Goal: Information Seeking & Learning: Learn about a topic

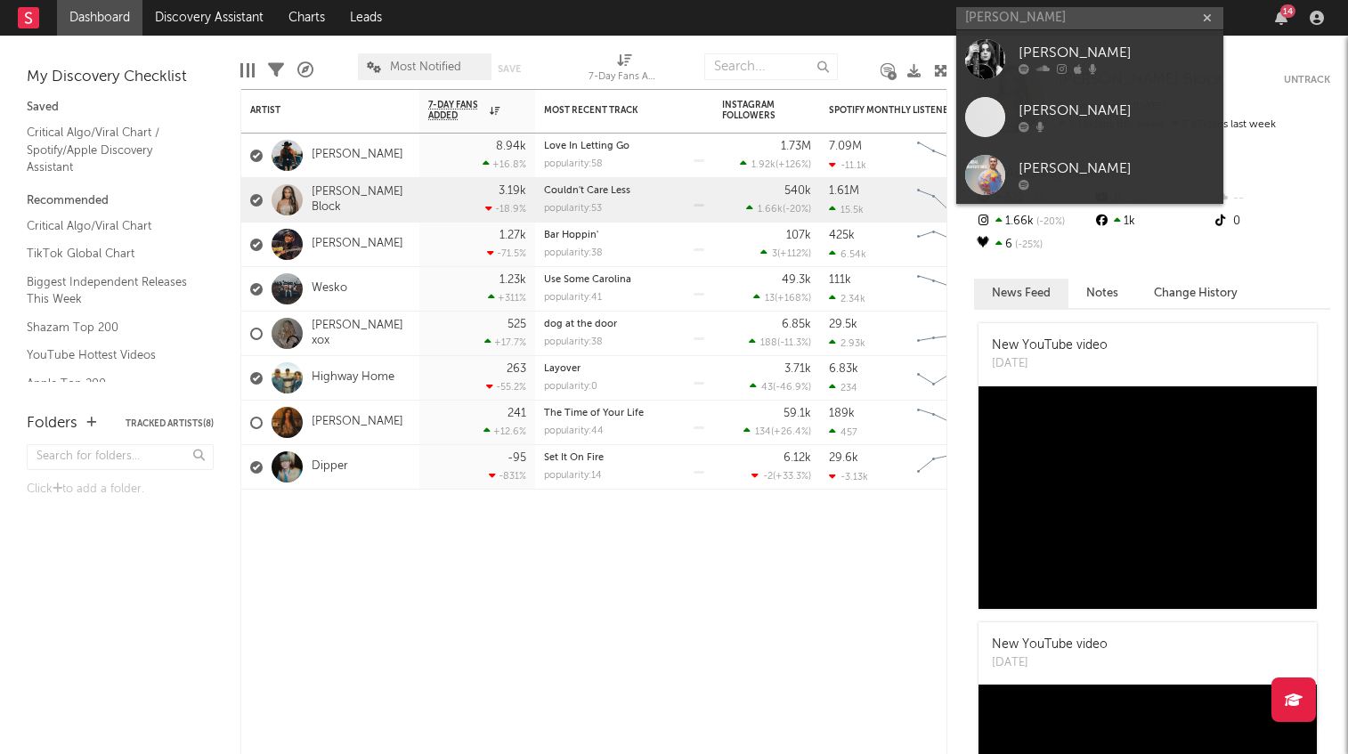
click at [997, 20] on input "Carly Scott" at bounding box center [1089, 18] width 267 height 22
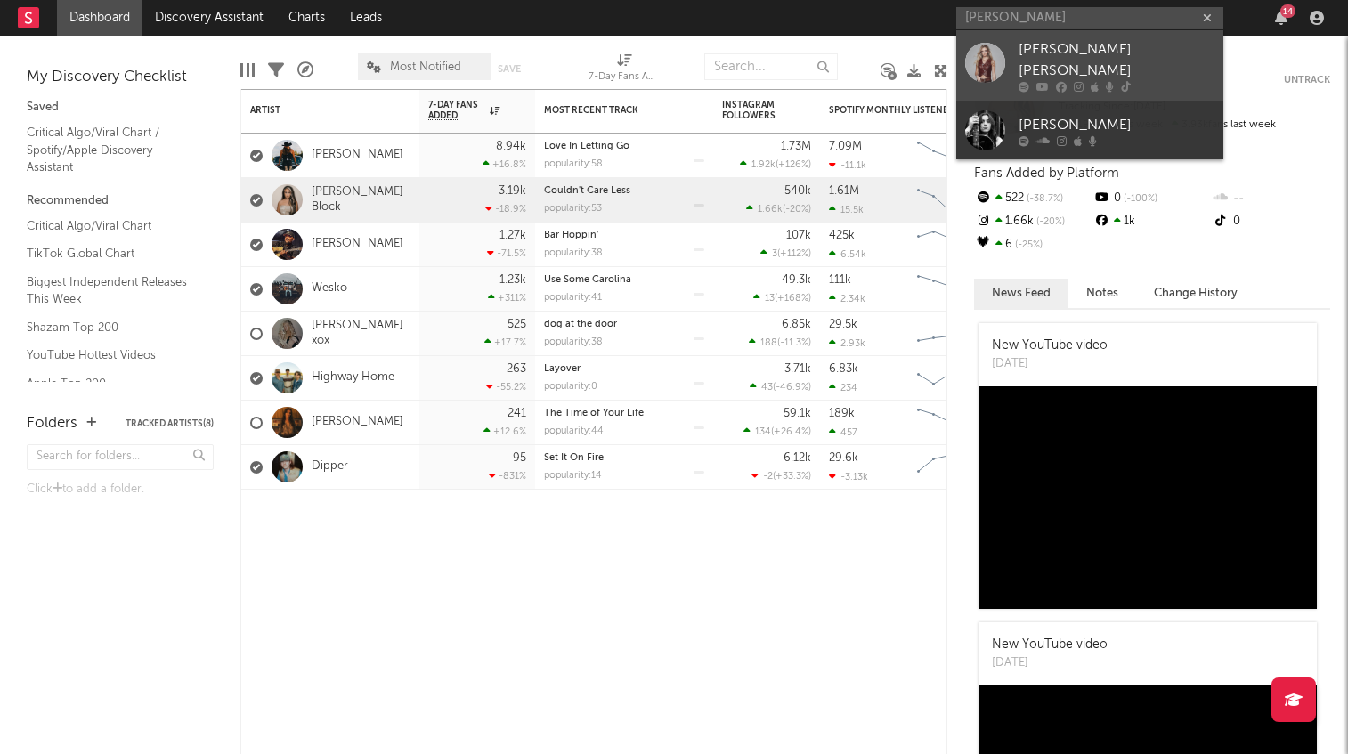
type input "karly Scott"
drag, startPoint x: 1055, startPoint y: 30, endPoint x: 1147, endPoint y: 47, distance: 93.3
click at [1147, 47] on div "[PERSON_NAME] [PERSON_NAME]" at bounding box center [1117, 60] width 196 height 43
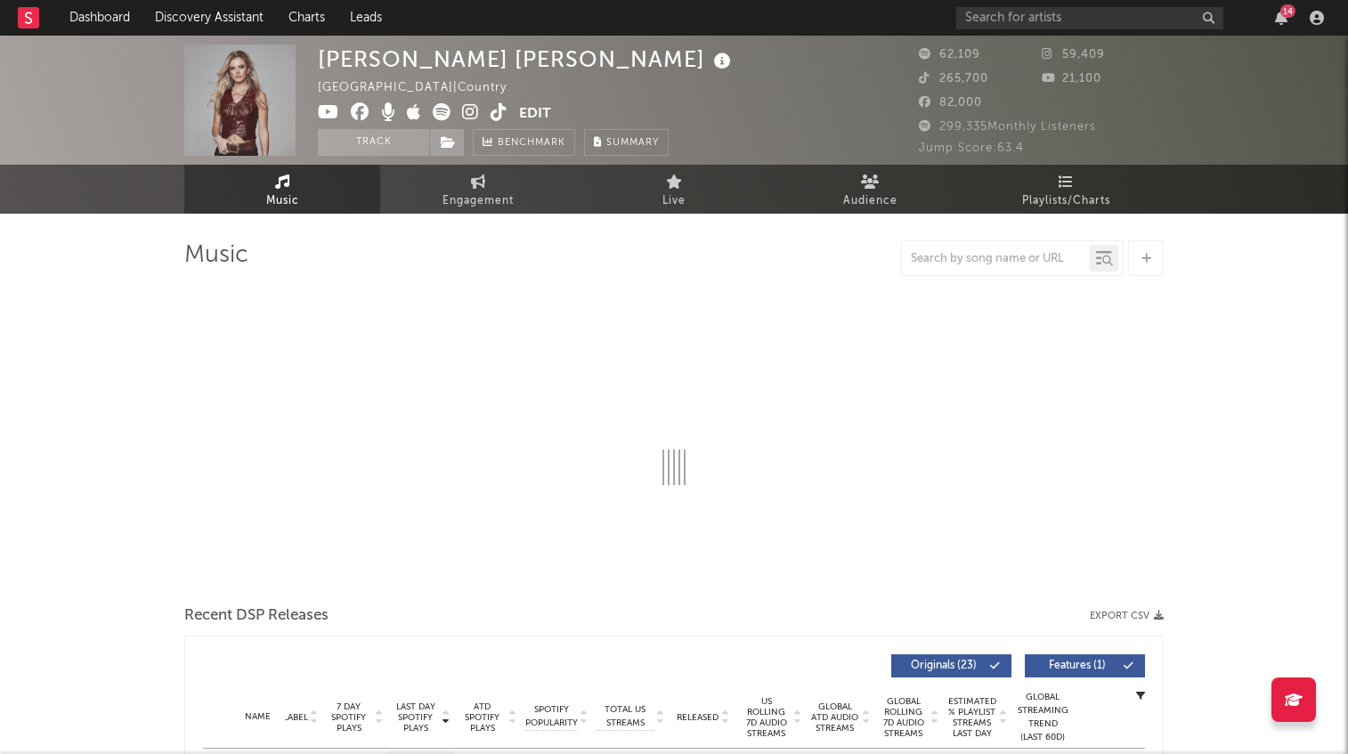
select select "6m"
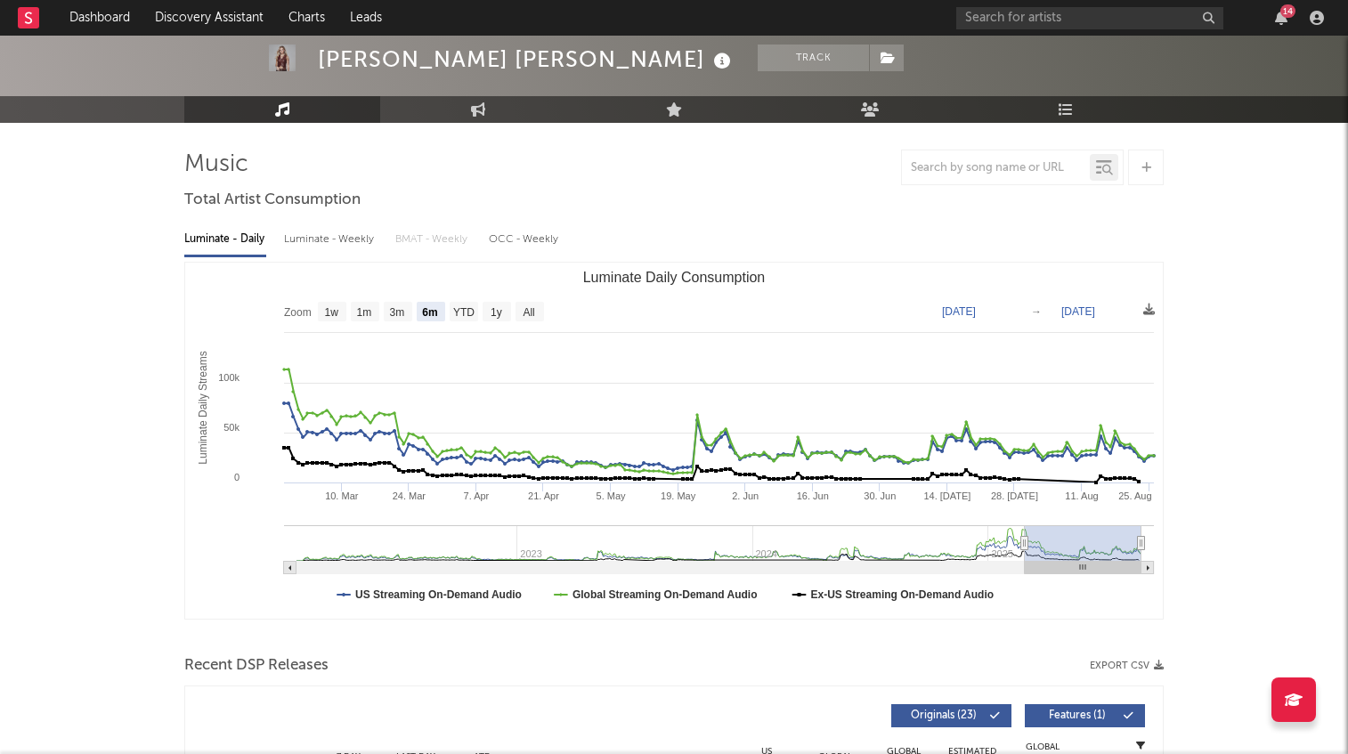
scroll to position [91, 0]
click at [345, 238] on div "Luminate - Weekly" at bounding box center [331, 239] width 94 height 30
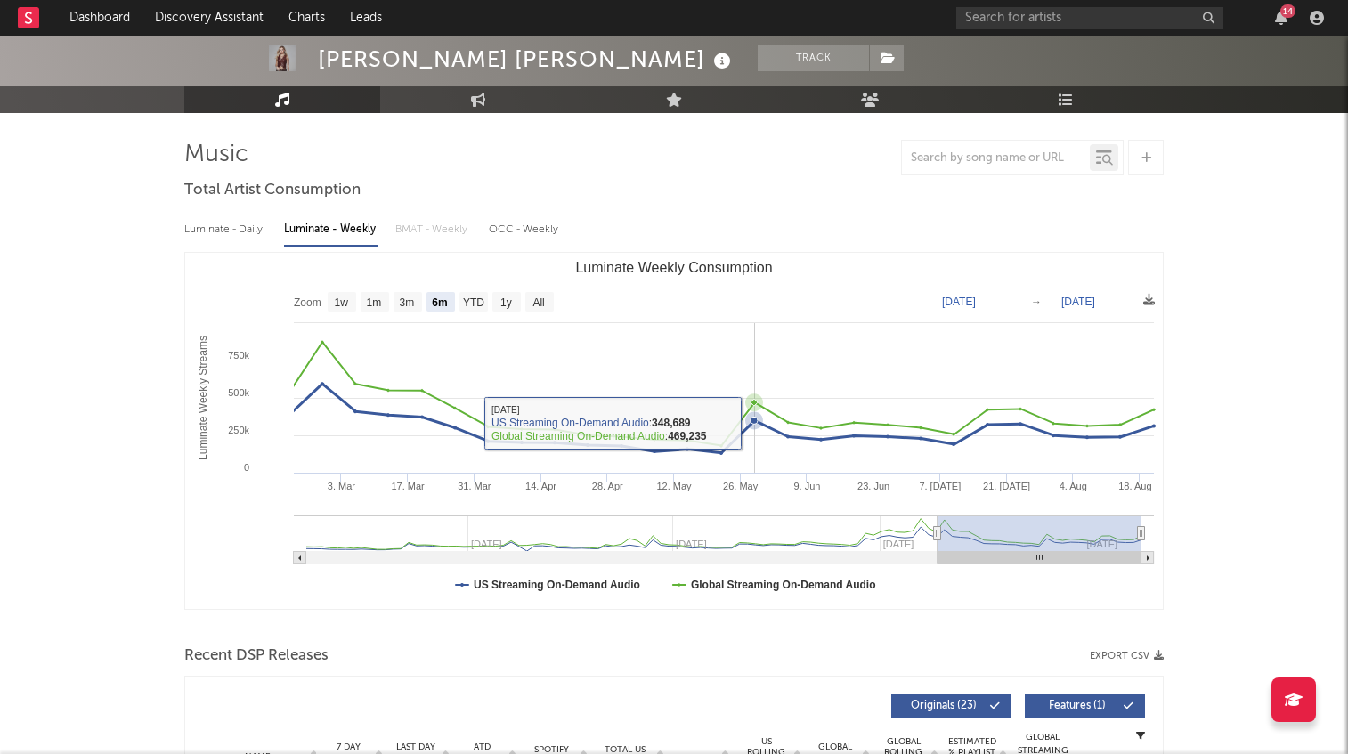
scroll to position [102, 0]
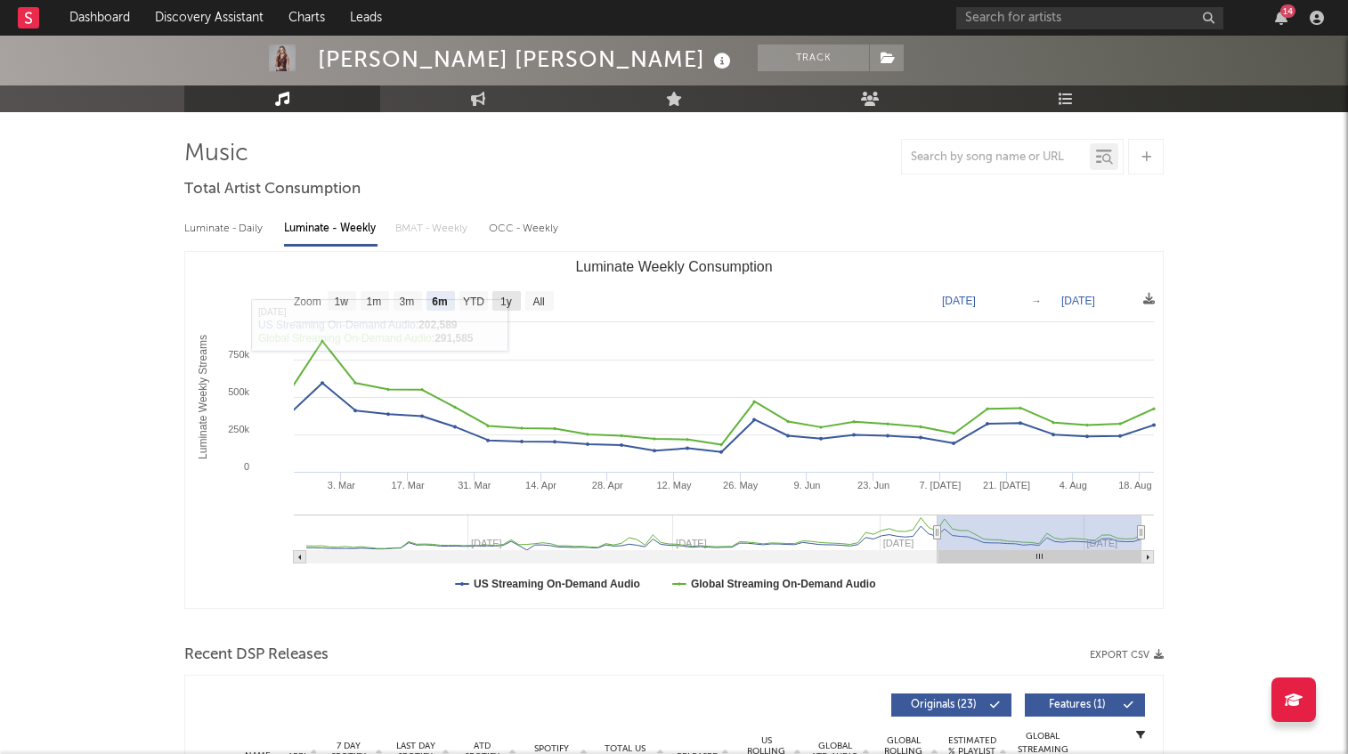
click at [506, 299] on text "1y" at bounding box center [506, 302] width 12 height 12
select select "1y"
type input "2024-08-21"
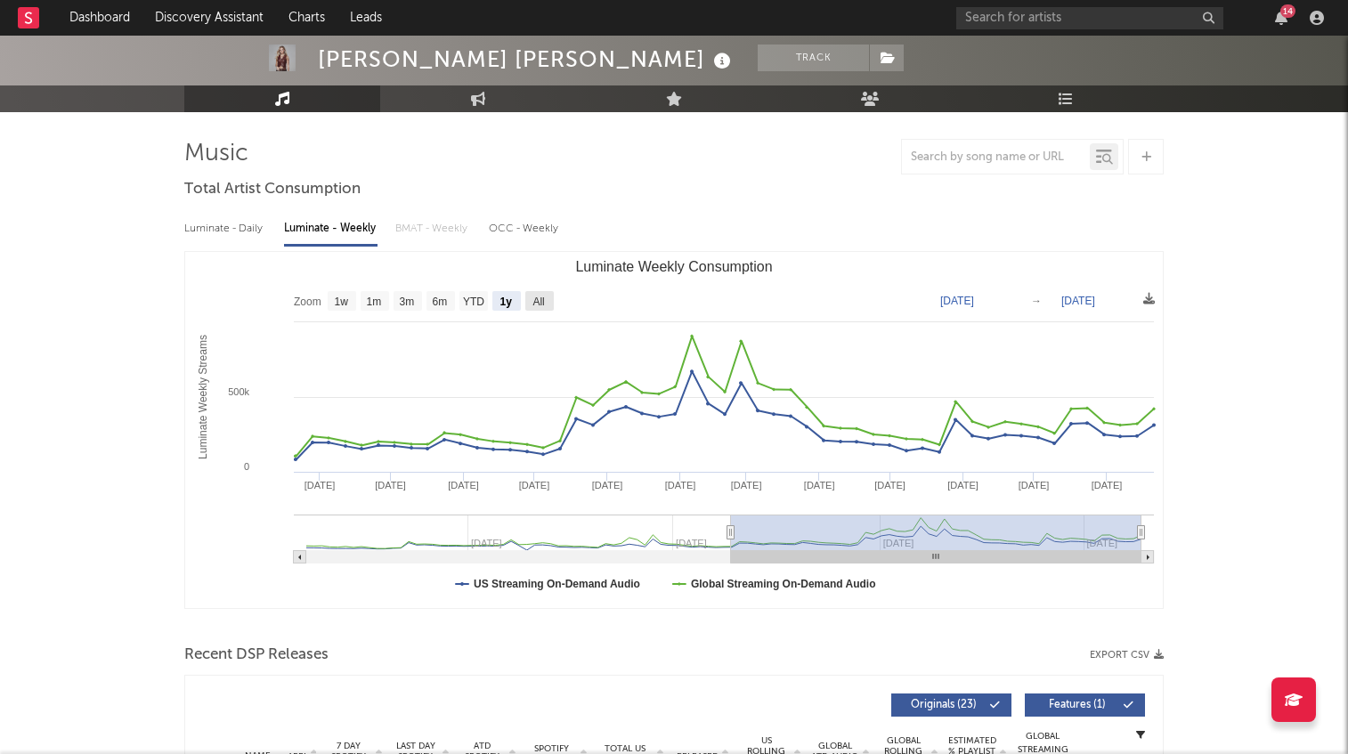
click at [539, 297] on text "All" at bounding box center [539, 302] width 12 height 12
select select "All"
type input "2023-08-10"
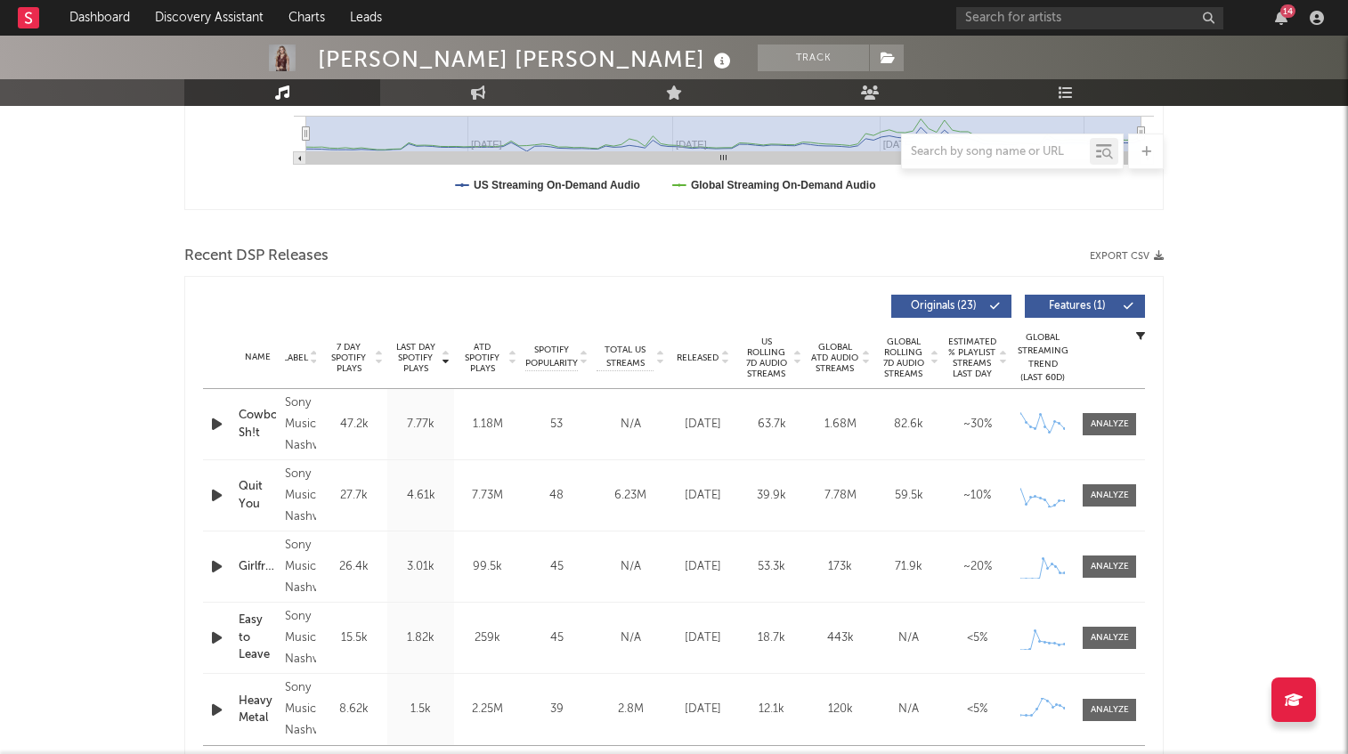
scroll to position [507, 0]
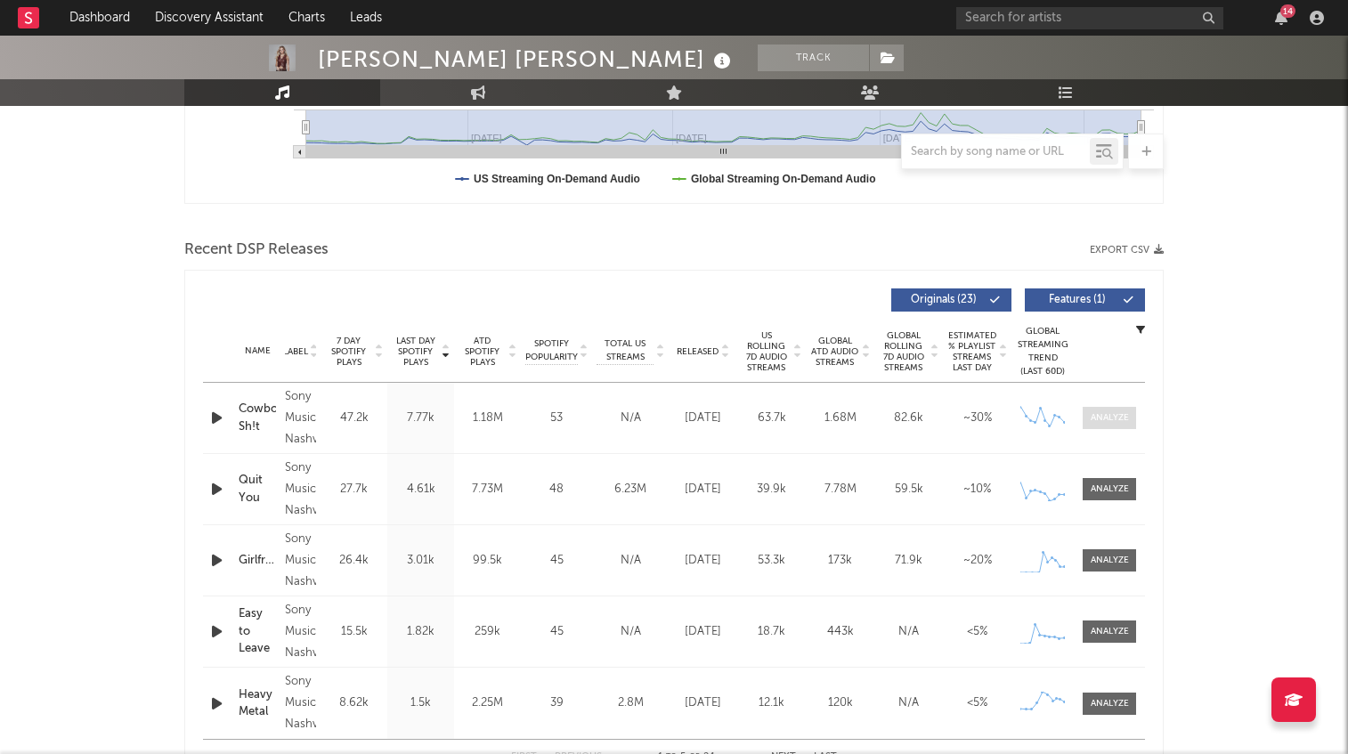
click at [1109, 414] on div at bounding box center [1110, 417] width 38 height 13
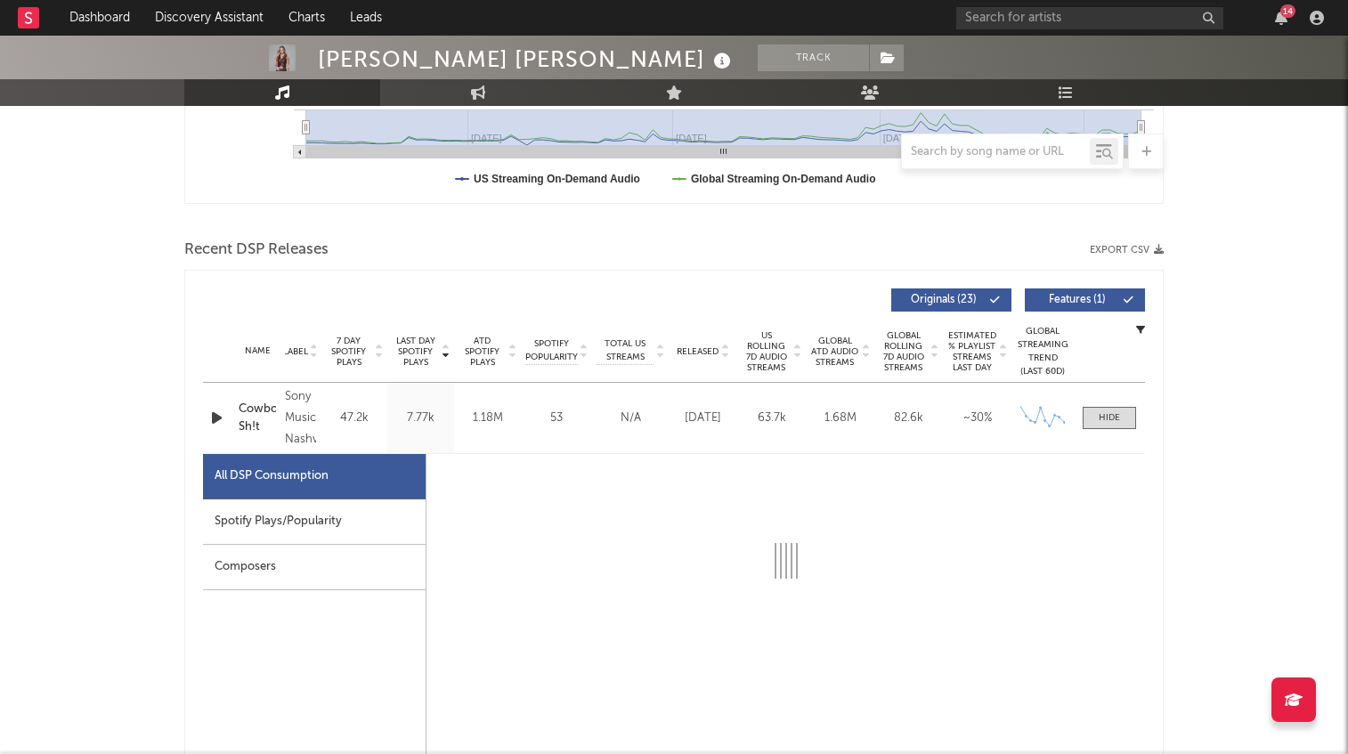
select select "1w"
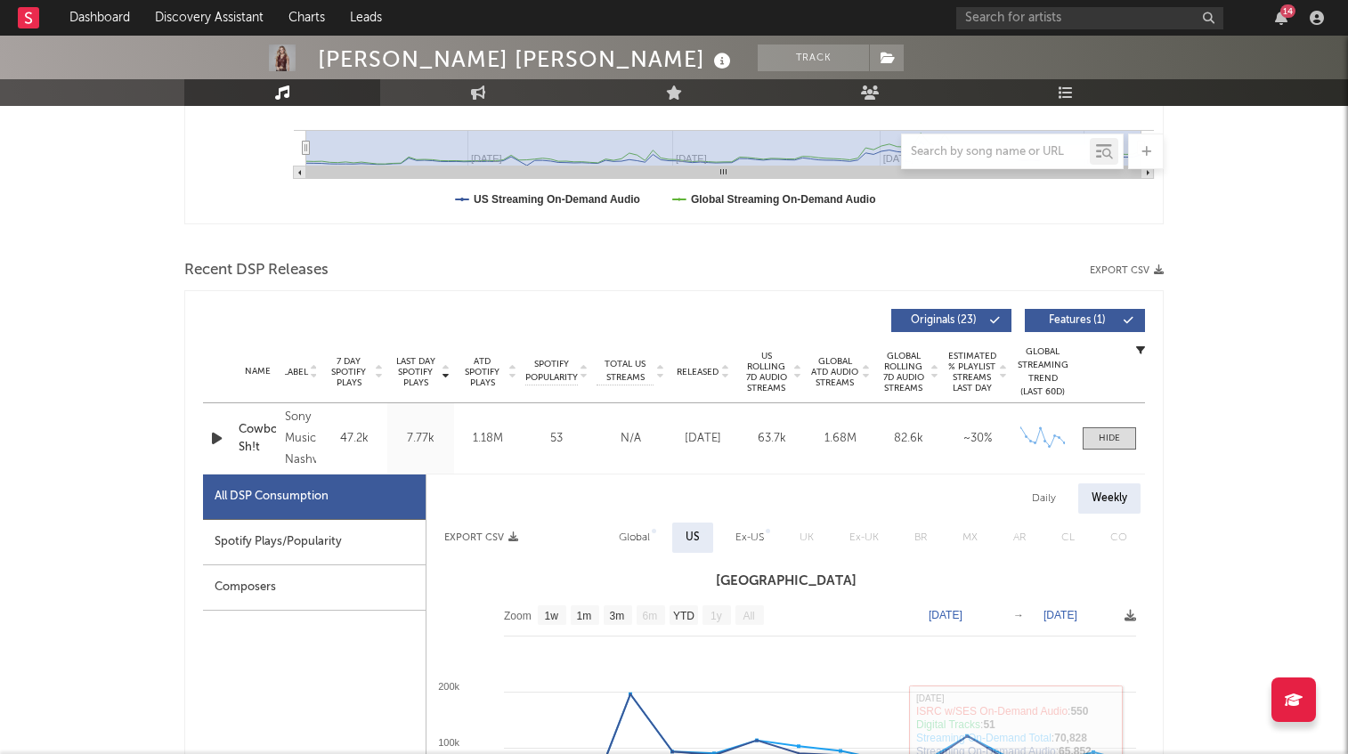
scroll to position [528, 0]
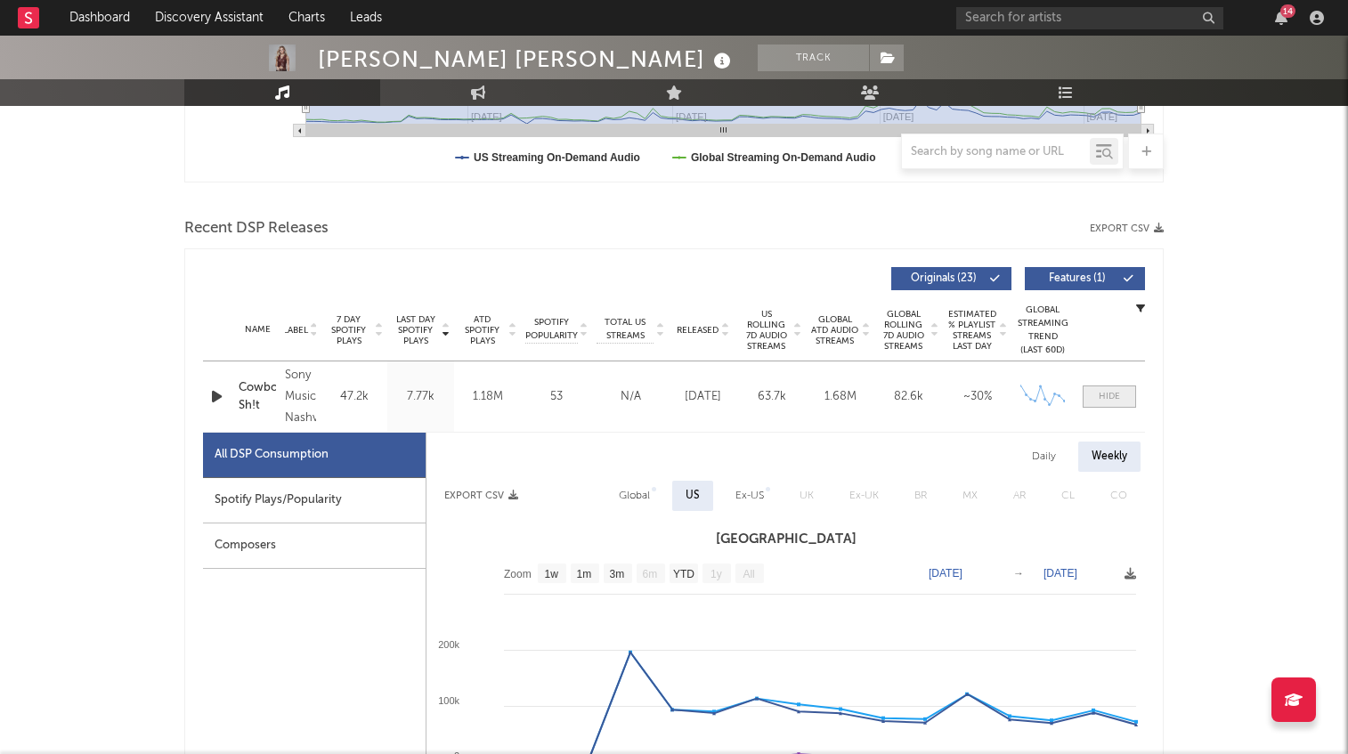
click at [1119, 401] on div at bounding box center [1109, 396] width 21 height 13
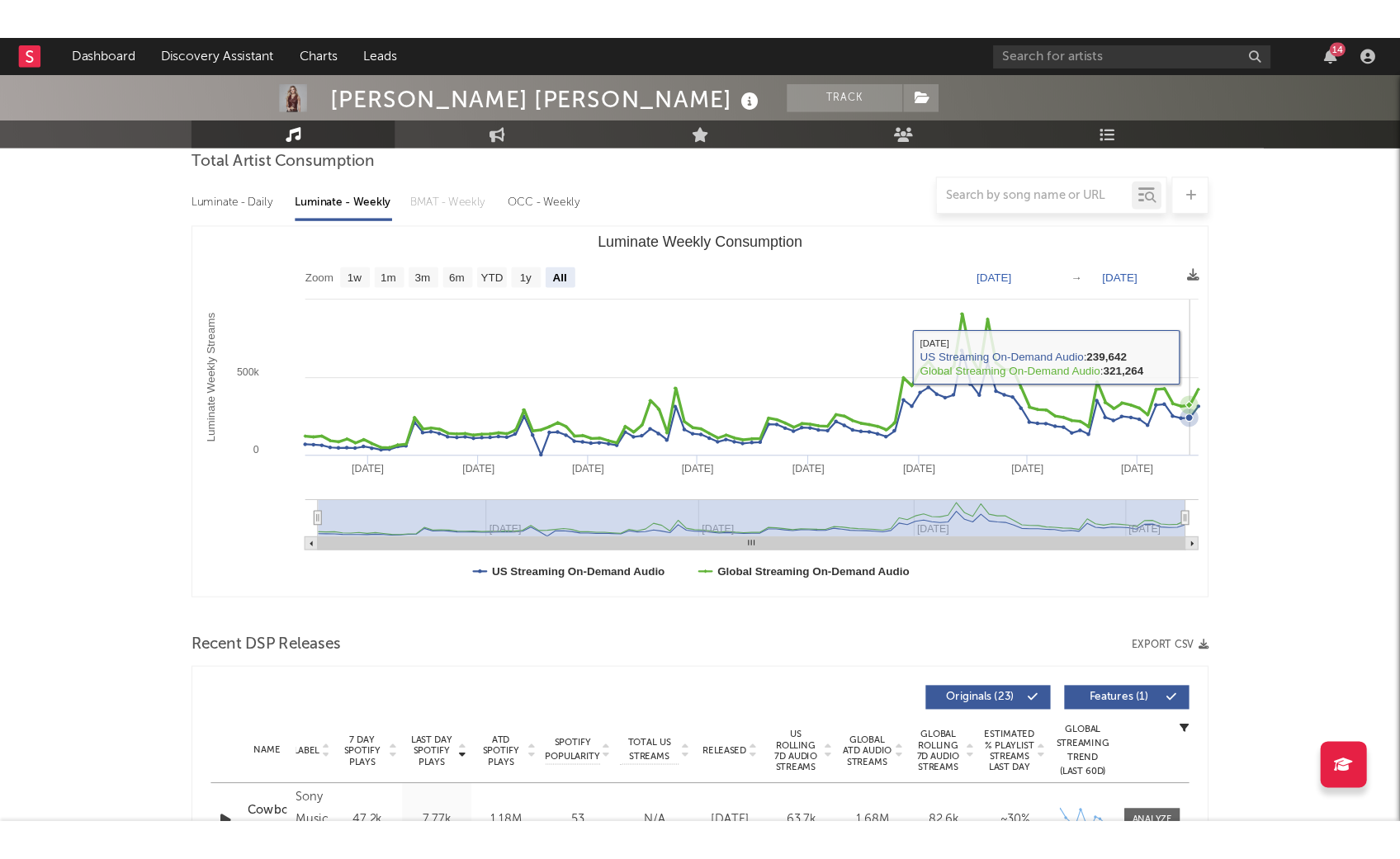
scroll to position [160, 0]
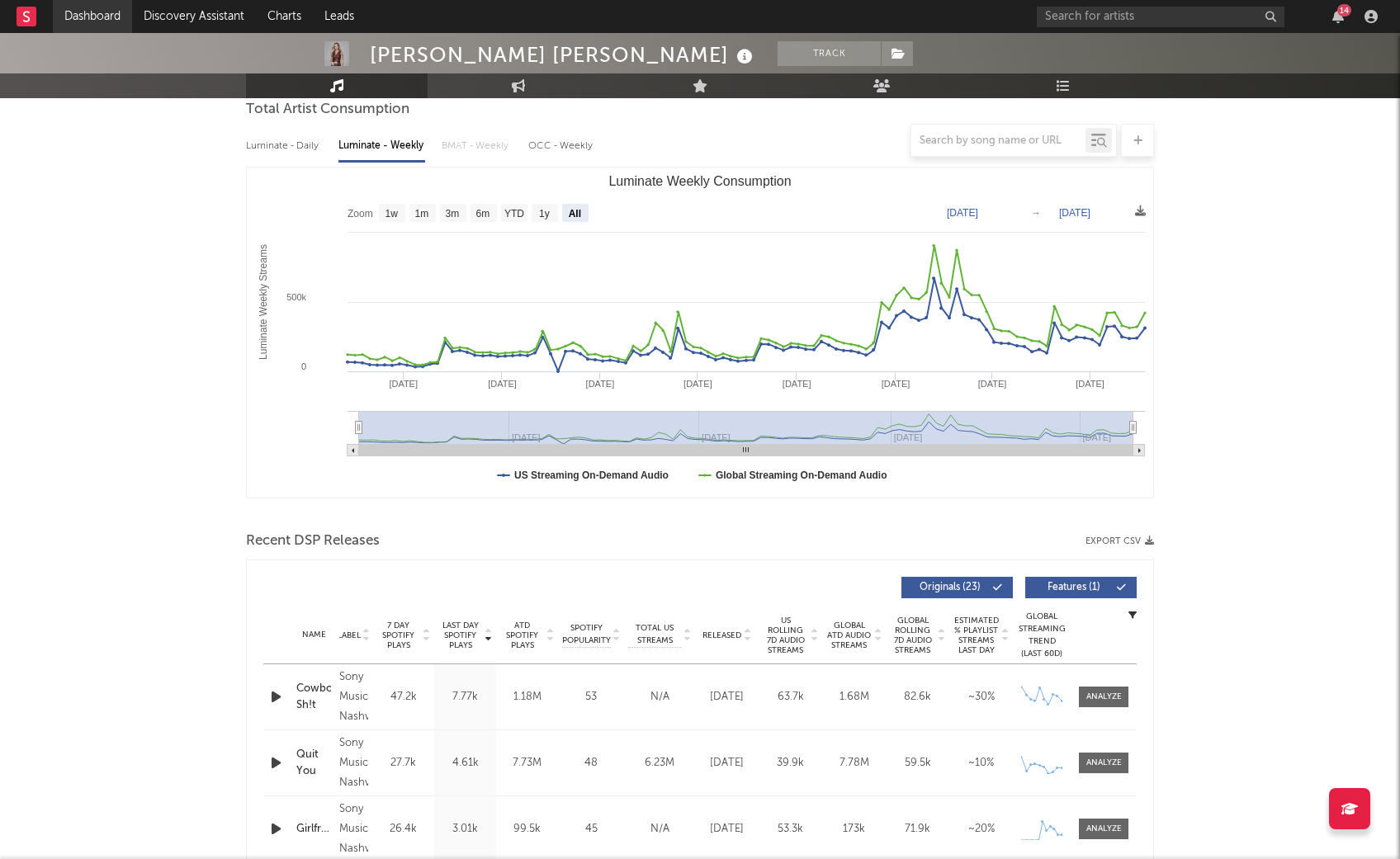
click at [78, 11] on link "Dashboard" at bounding box center [92, 17] width 79 height 33
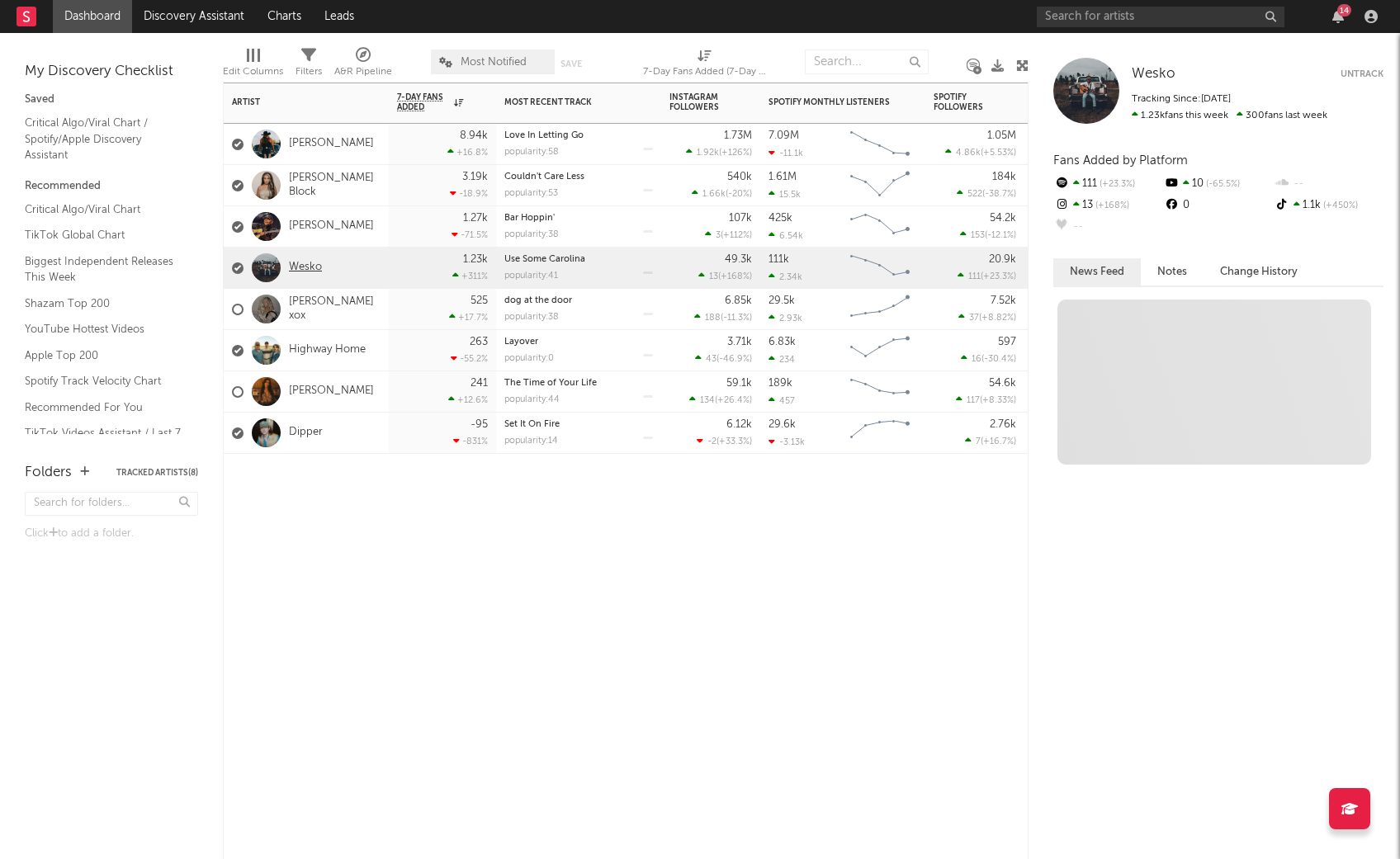
click at [309, 266] on link "Wesko" at bounding box center [306, 267] width 33 height 14
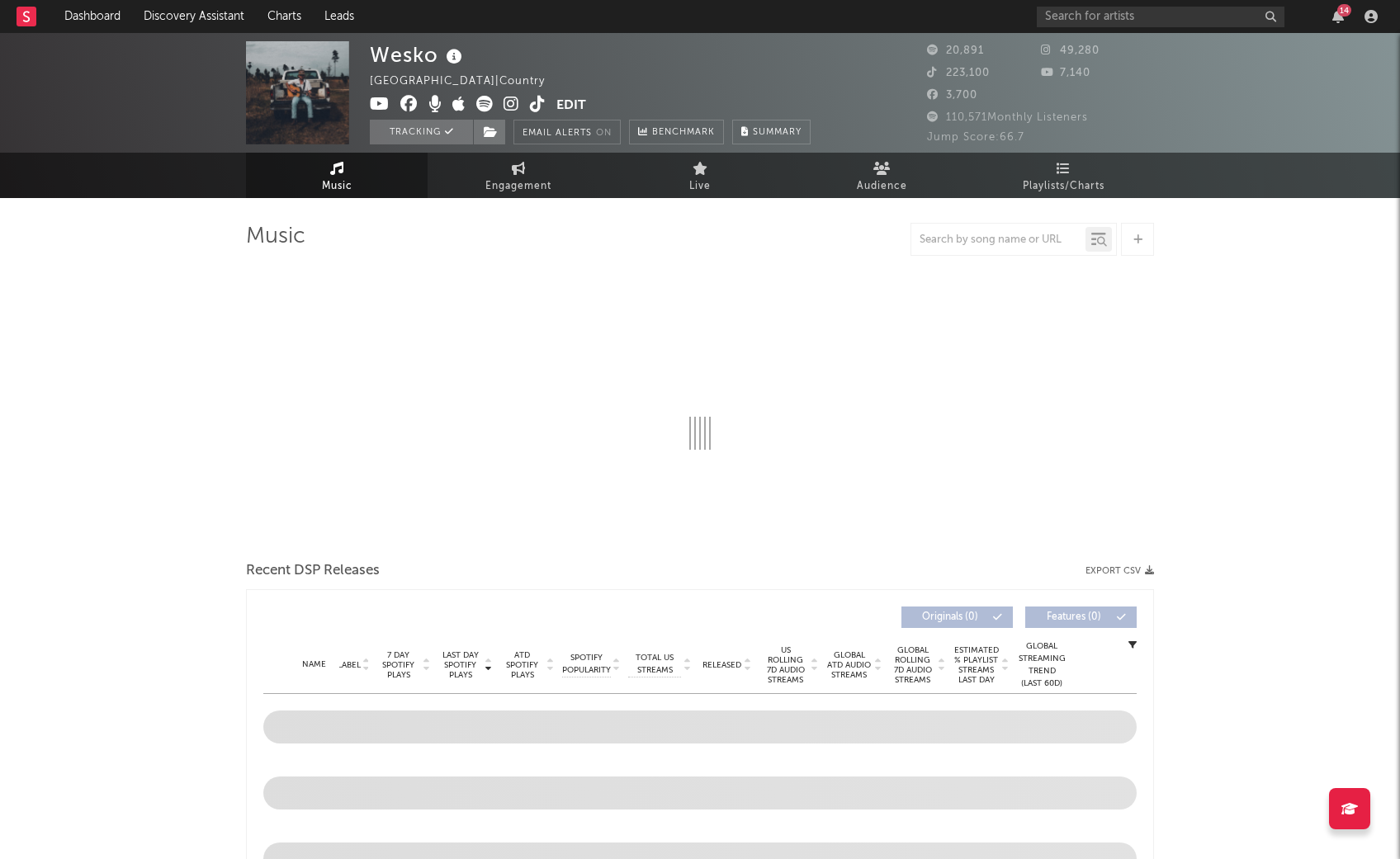
select select "6m"
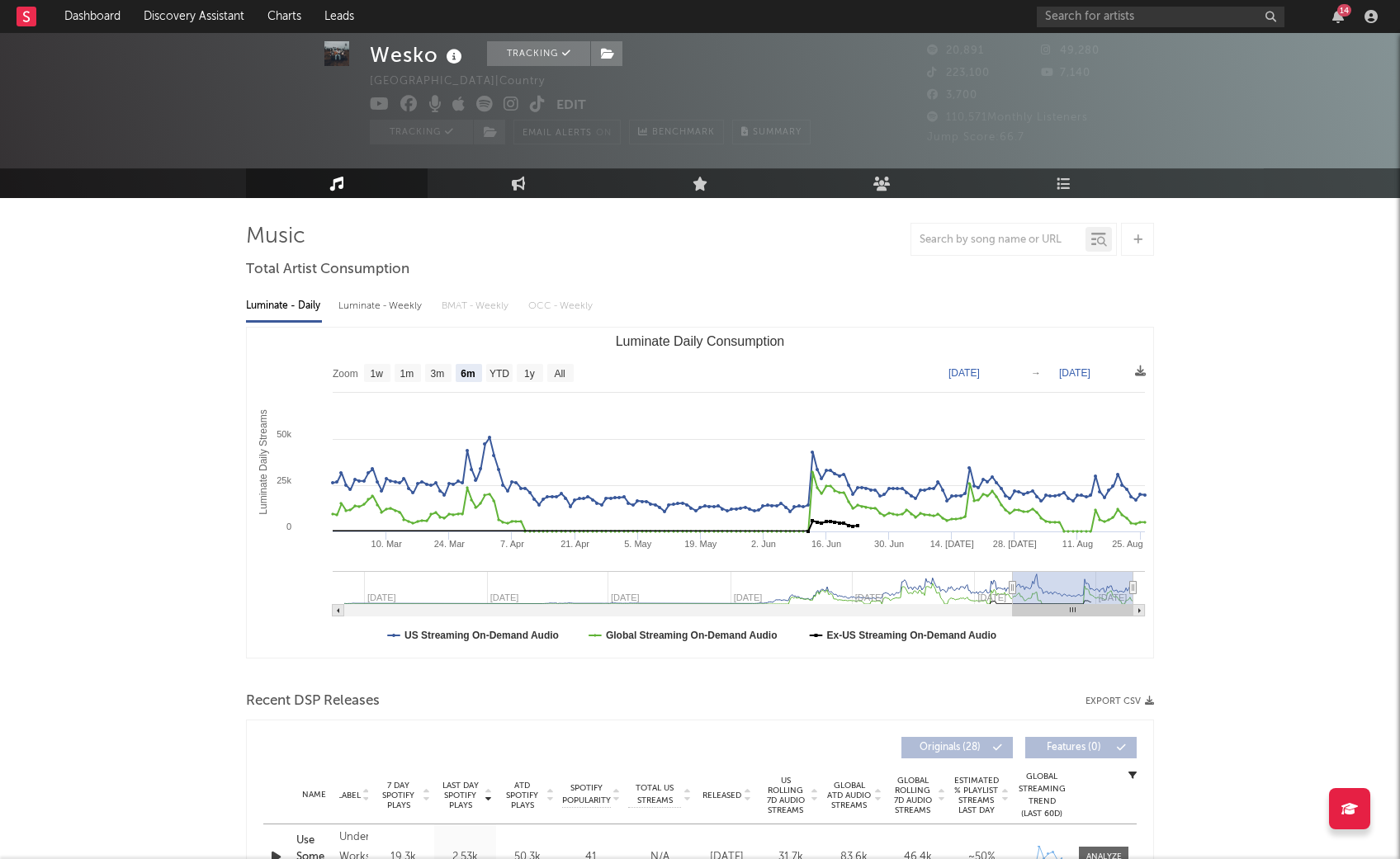
scroll to position [39, 0]
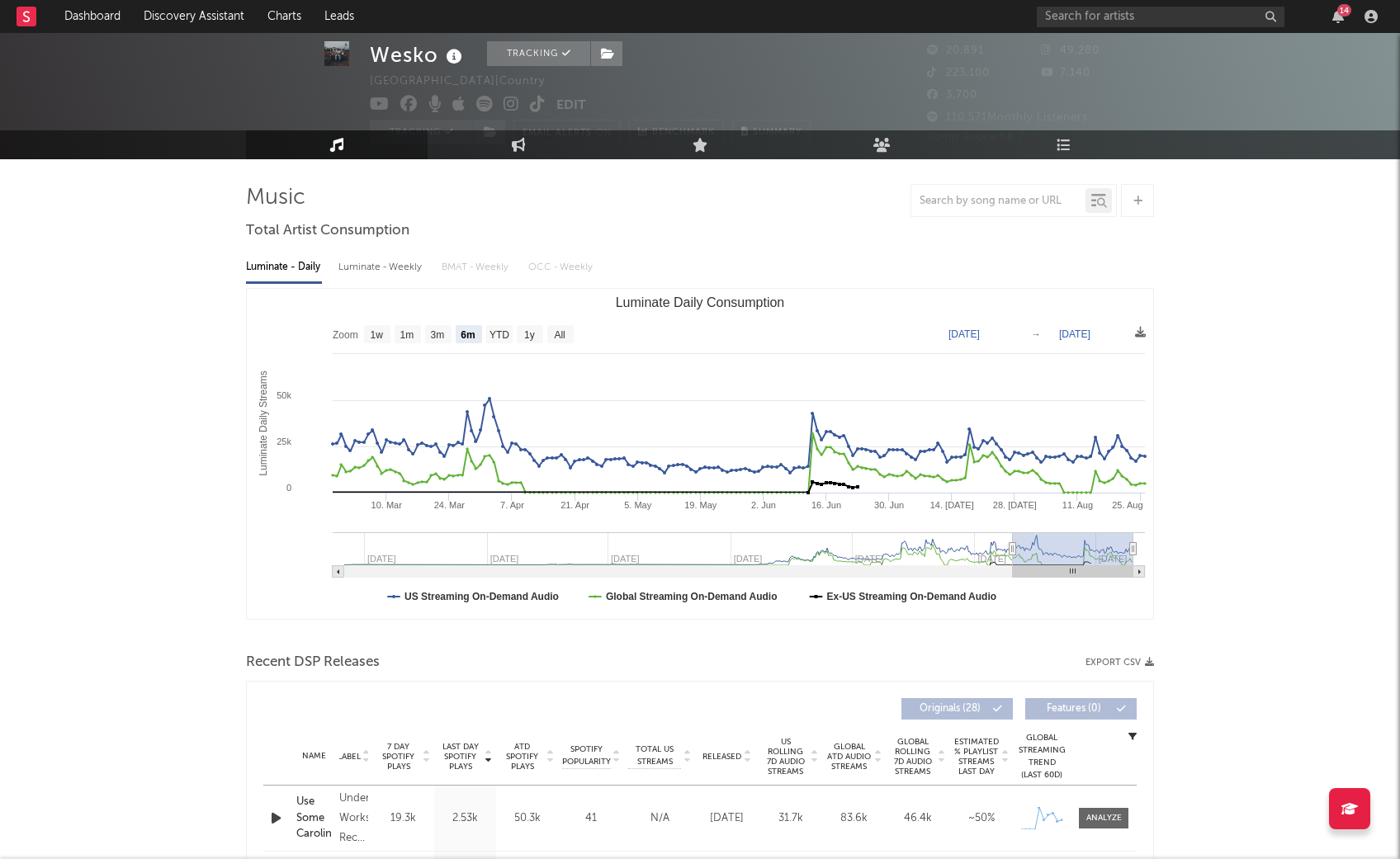
click at [376, 262] on div "Luminate - Weekly" at bounding box center [382, 267] width 87 height 28
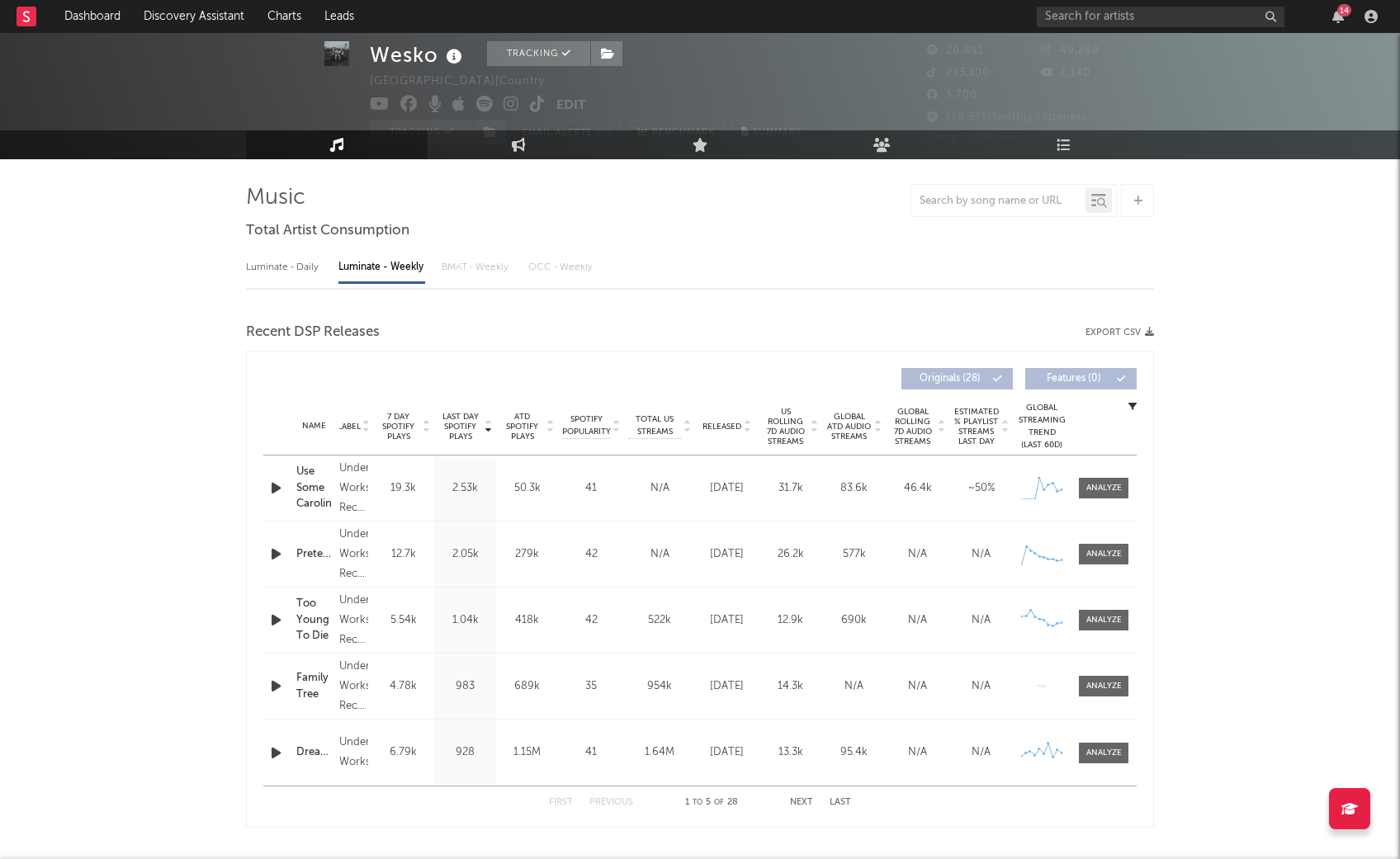
select select "6m"
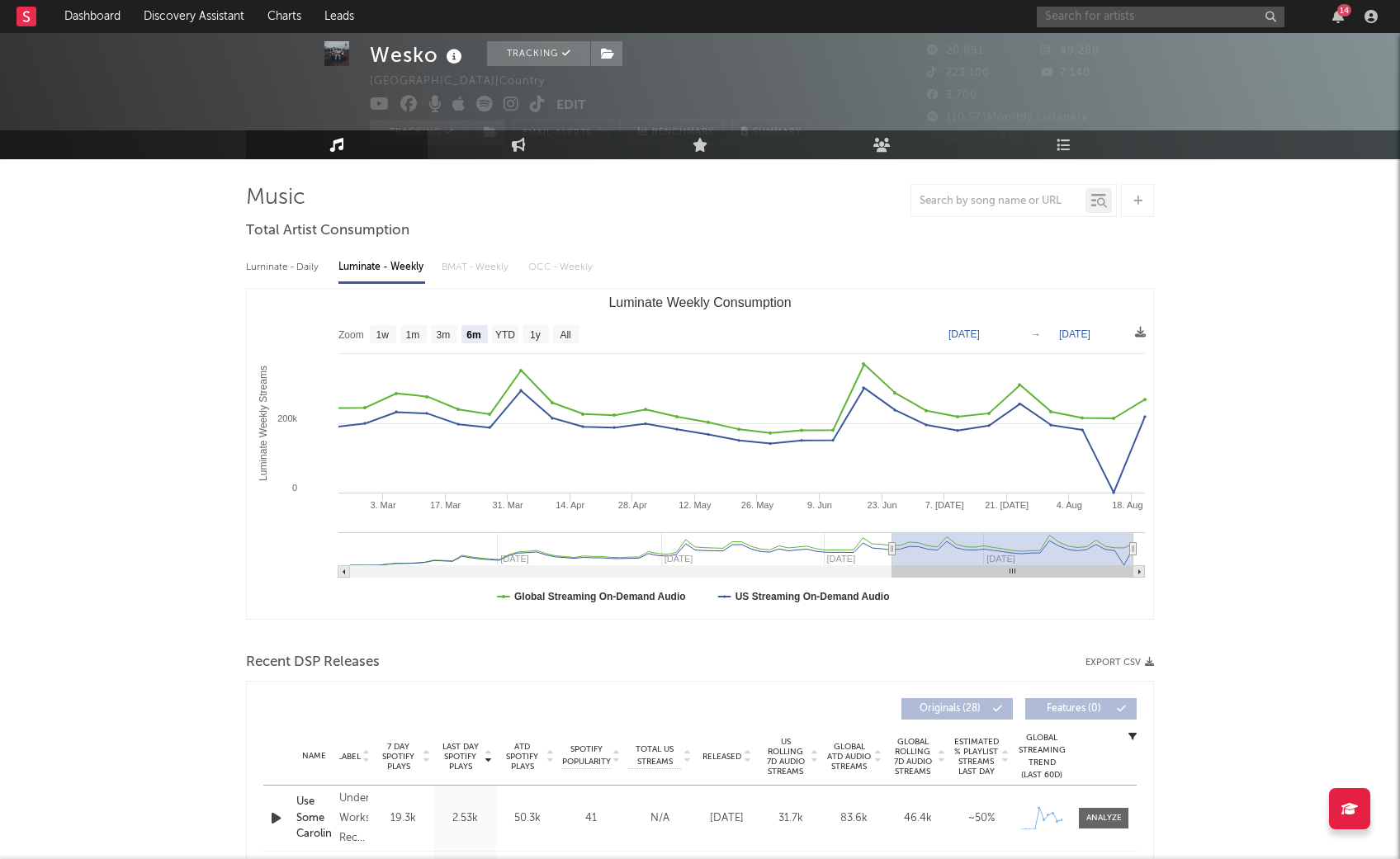
click at [1105, 25] on input "text" at bounding box center [1160, 17] width 248 height 20
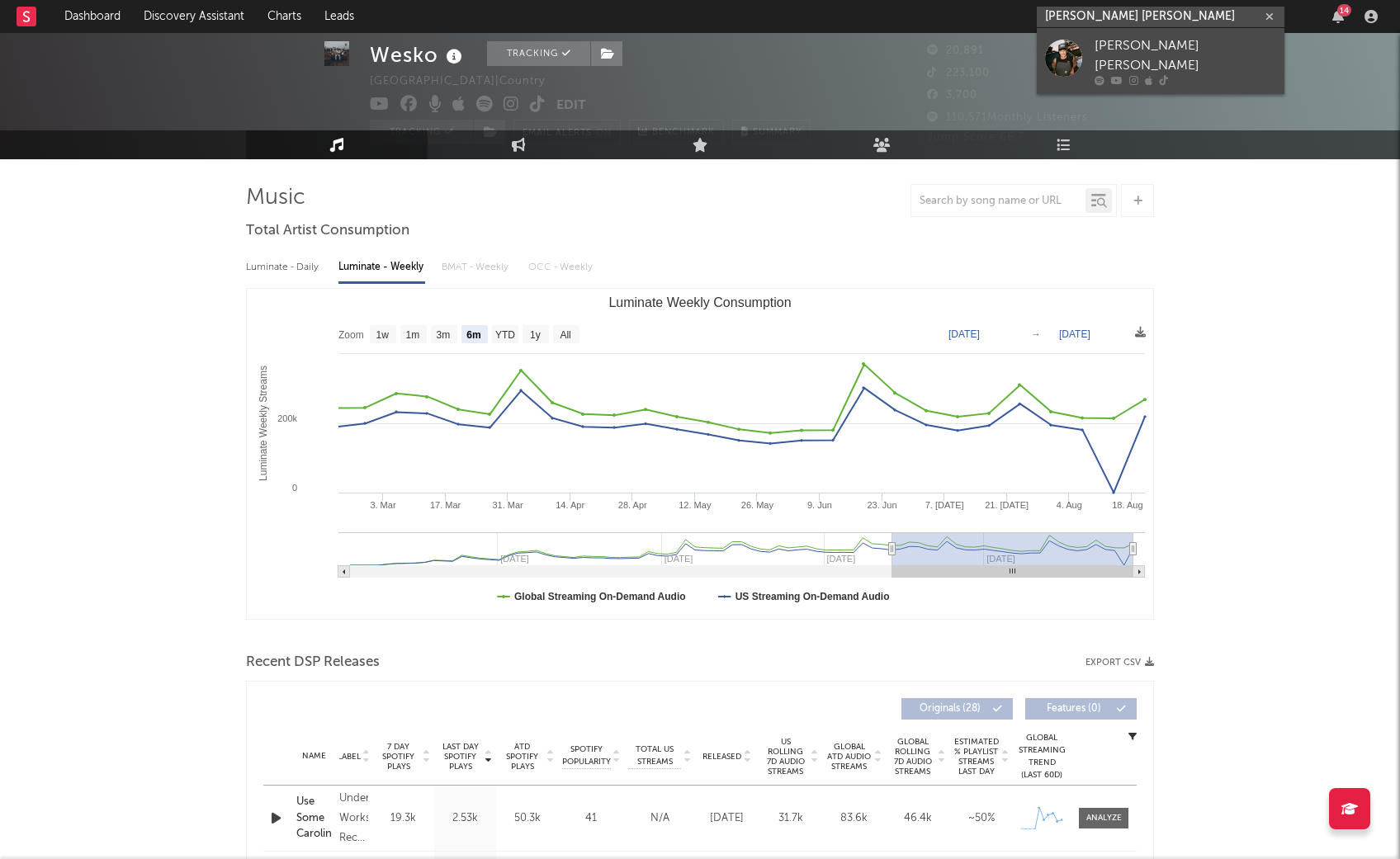
type input "[PERSON_NAME] [PERSON_NAME]"
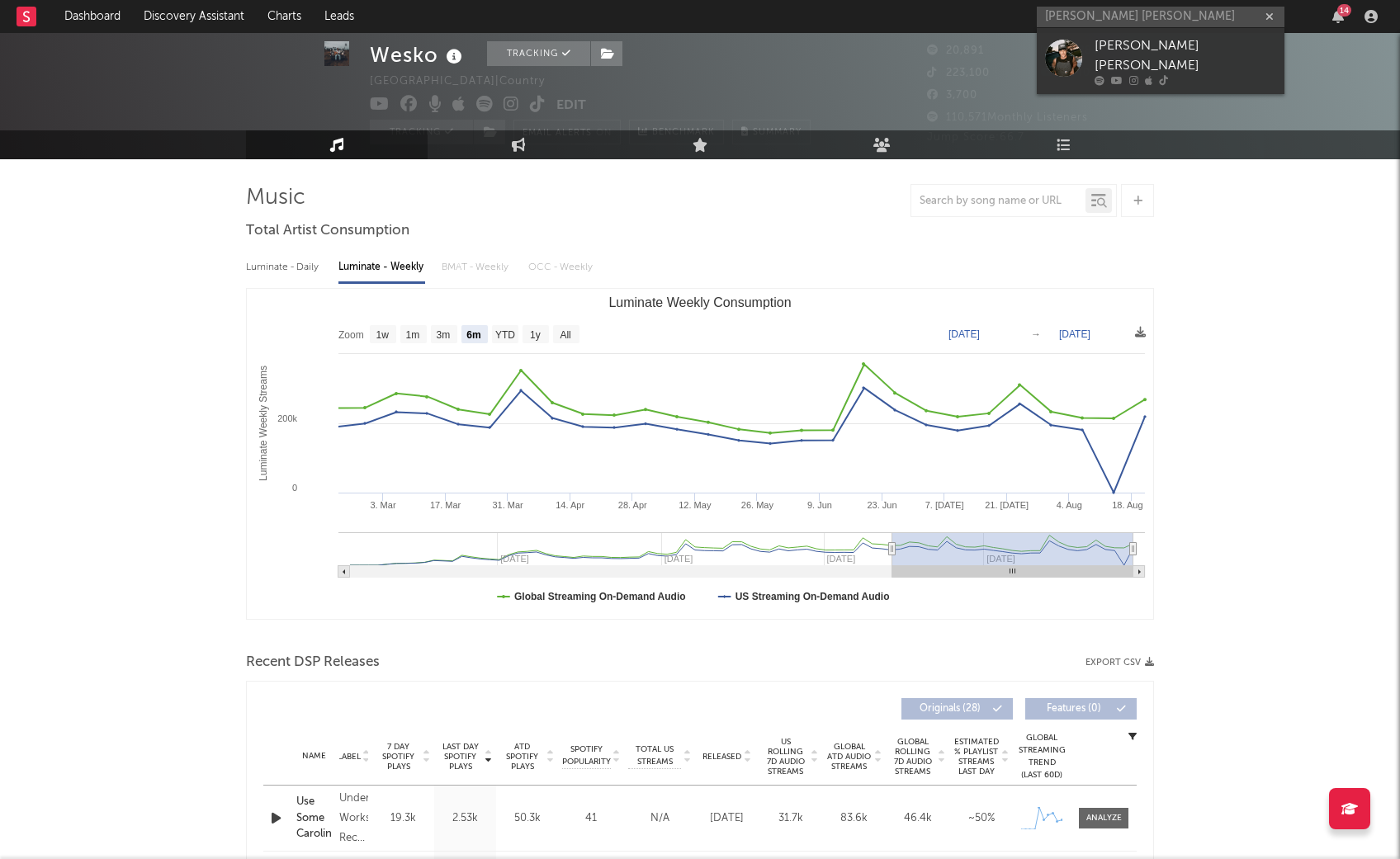
click at [1228, 49] on div "[PERSON_NAME] [PERSON_NAME]" at bounding box center [1186, 56] width 182 height 40
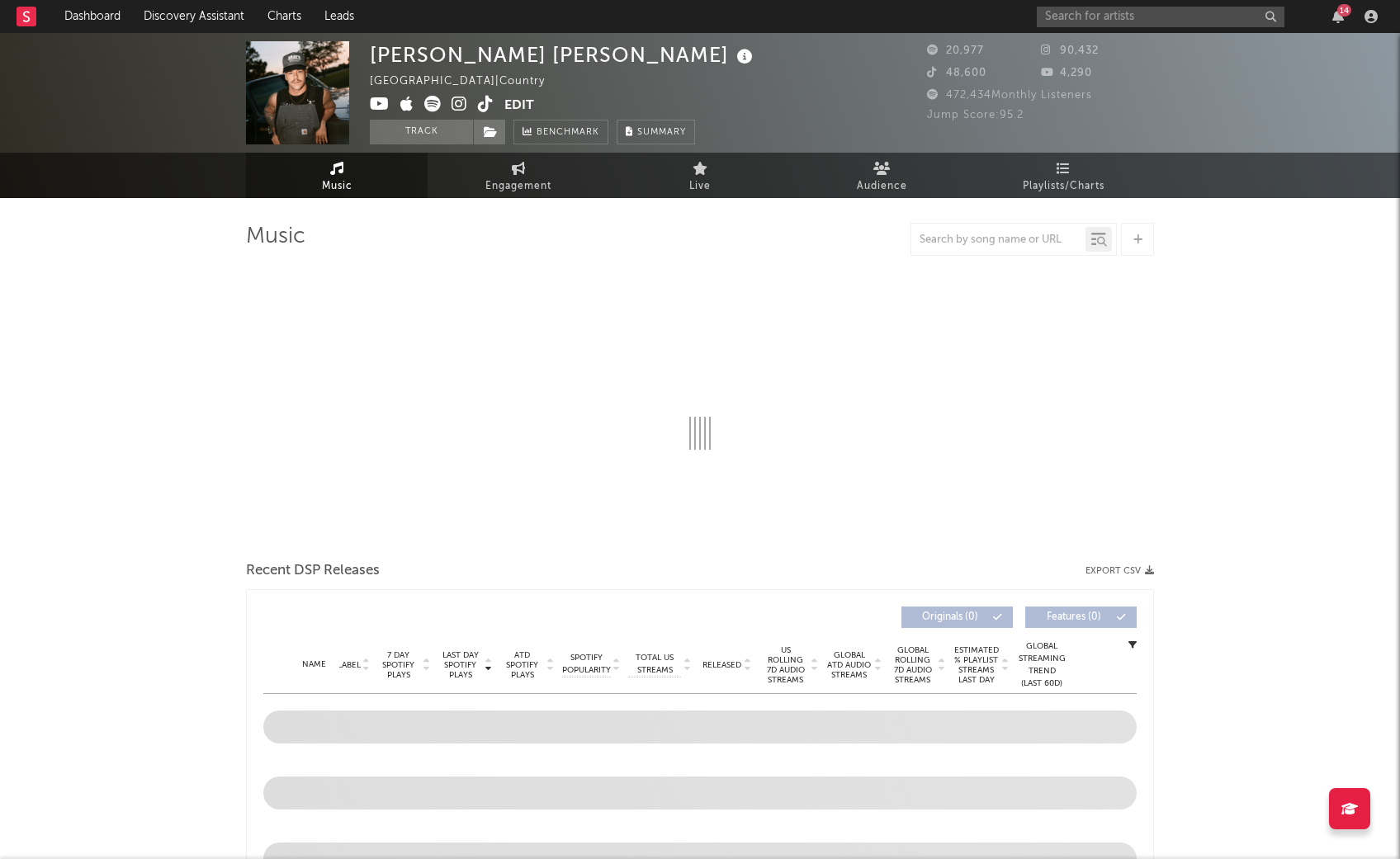
select select "6m"
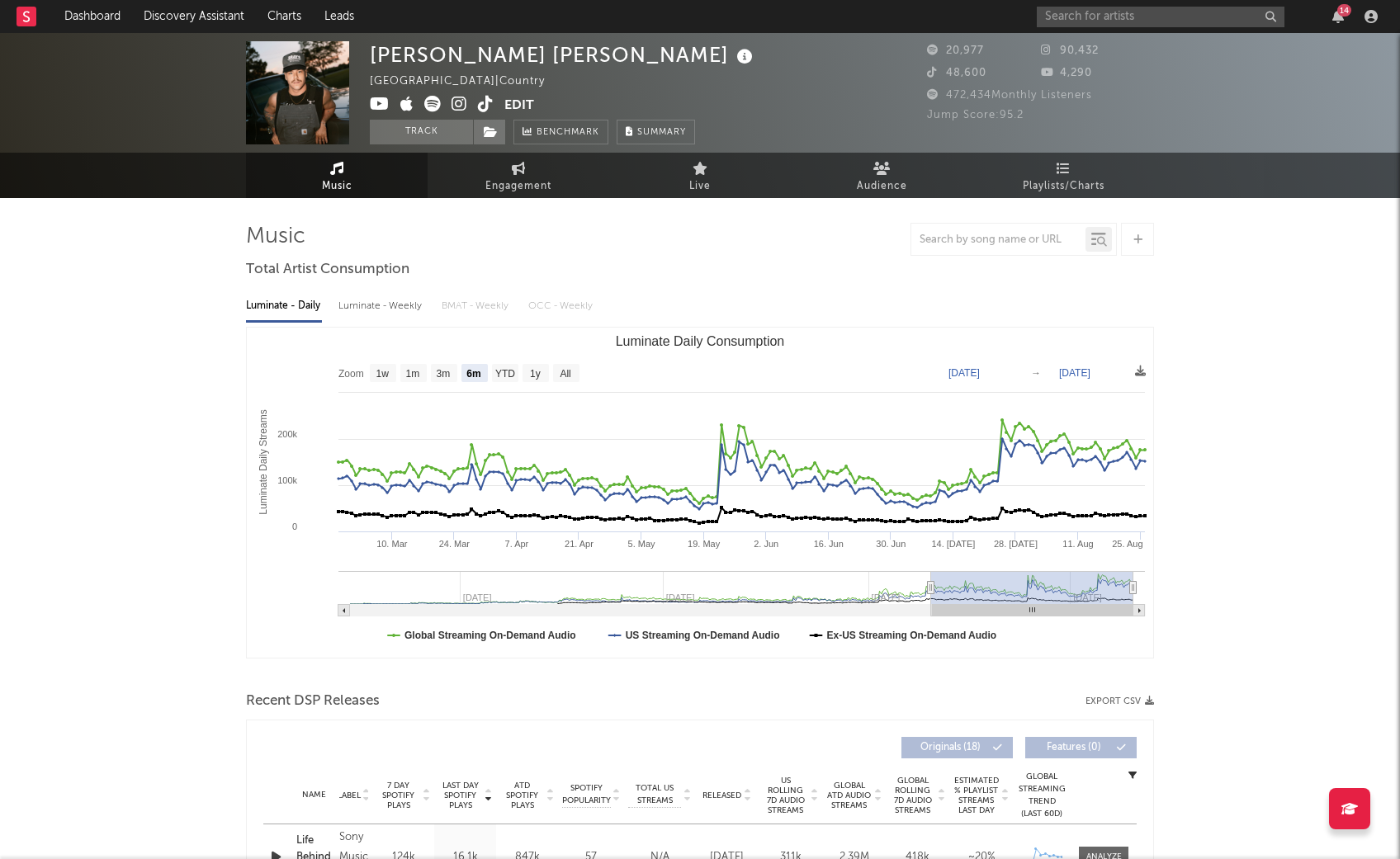
click at [375, 302] on div "Luminate - Weekly" at bounding box center [382, 306] width 87 height 28
select select "6m"
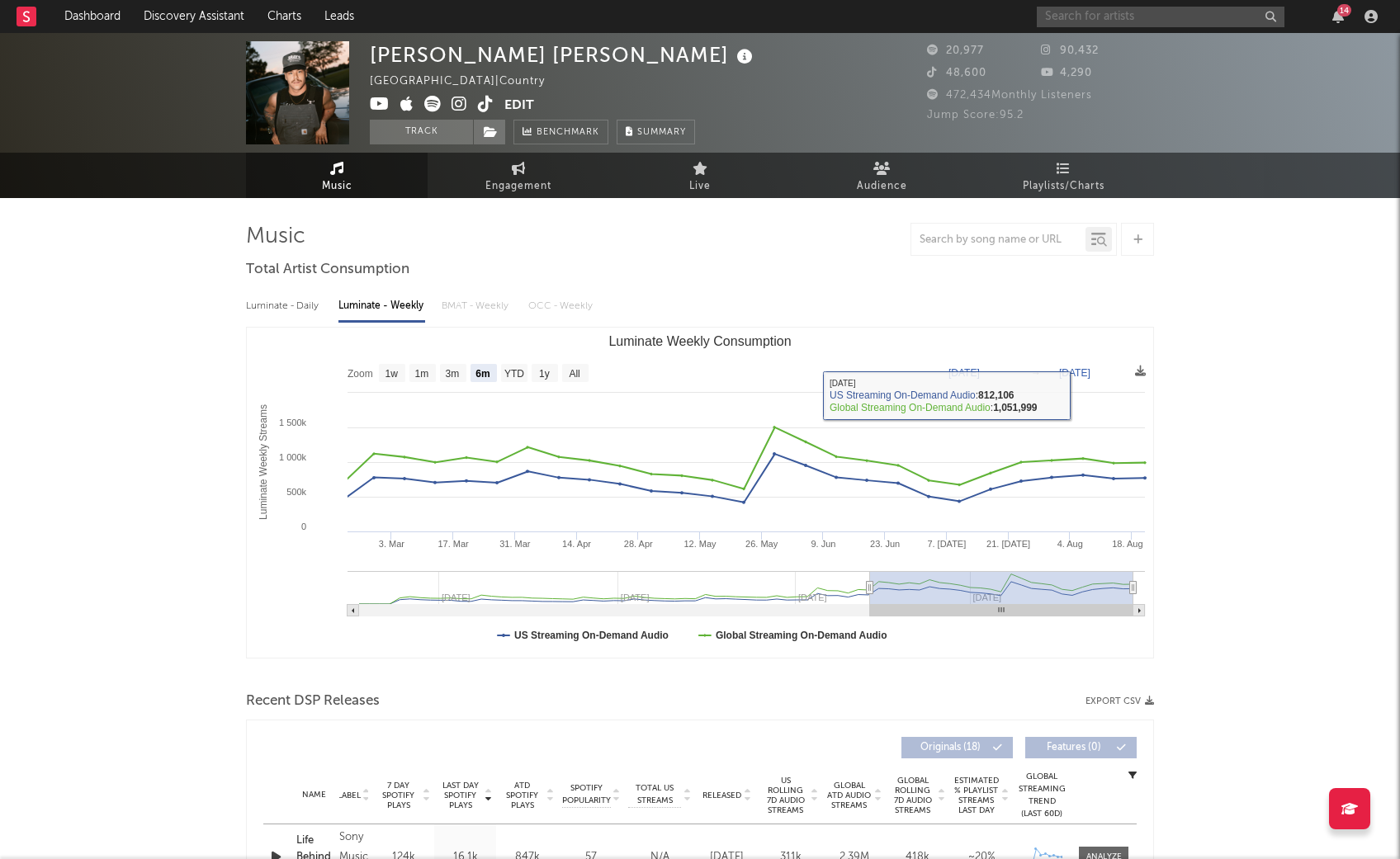
click at [1111, 18] on input "text" at bounding box center [1160, 17] width 248 height 20
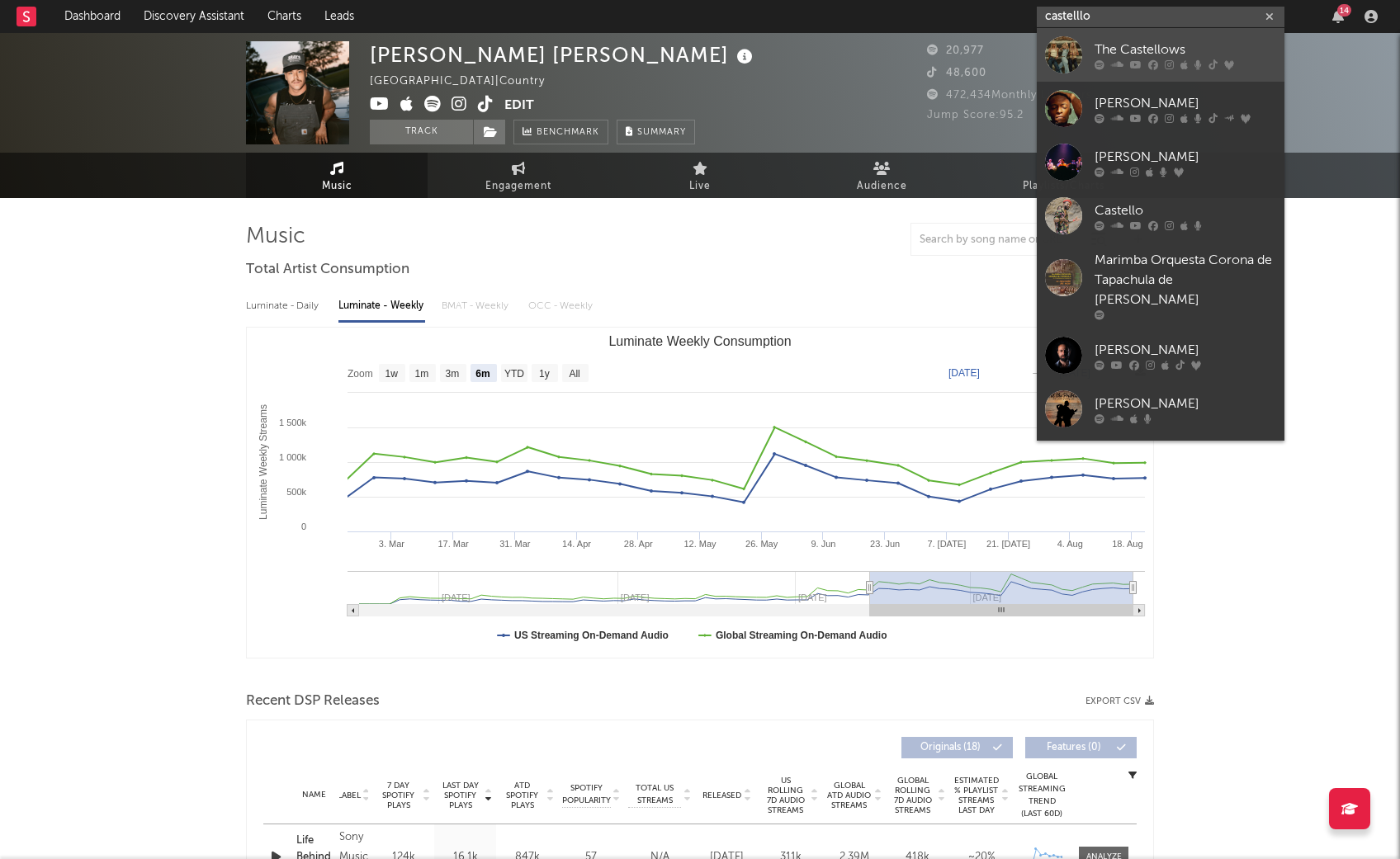
type input "castelllo"
click at [1219, 43] on div "The Castellows" at bounding box center [1186, 49] width 182 height 19
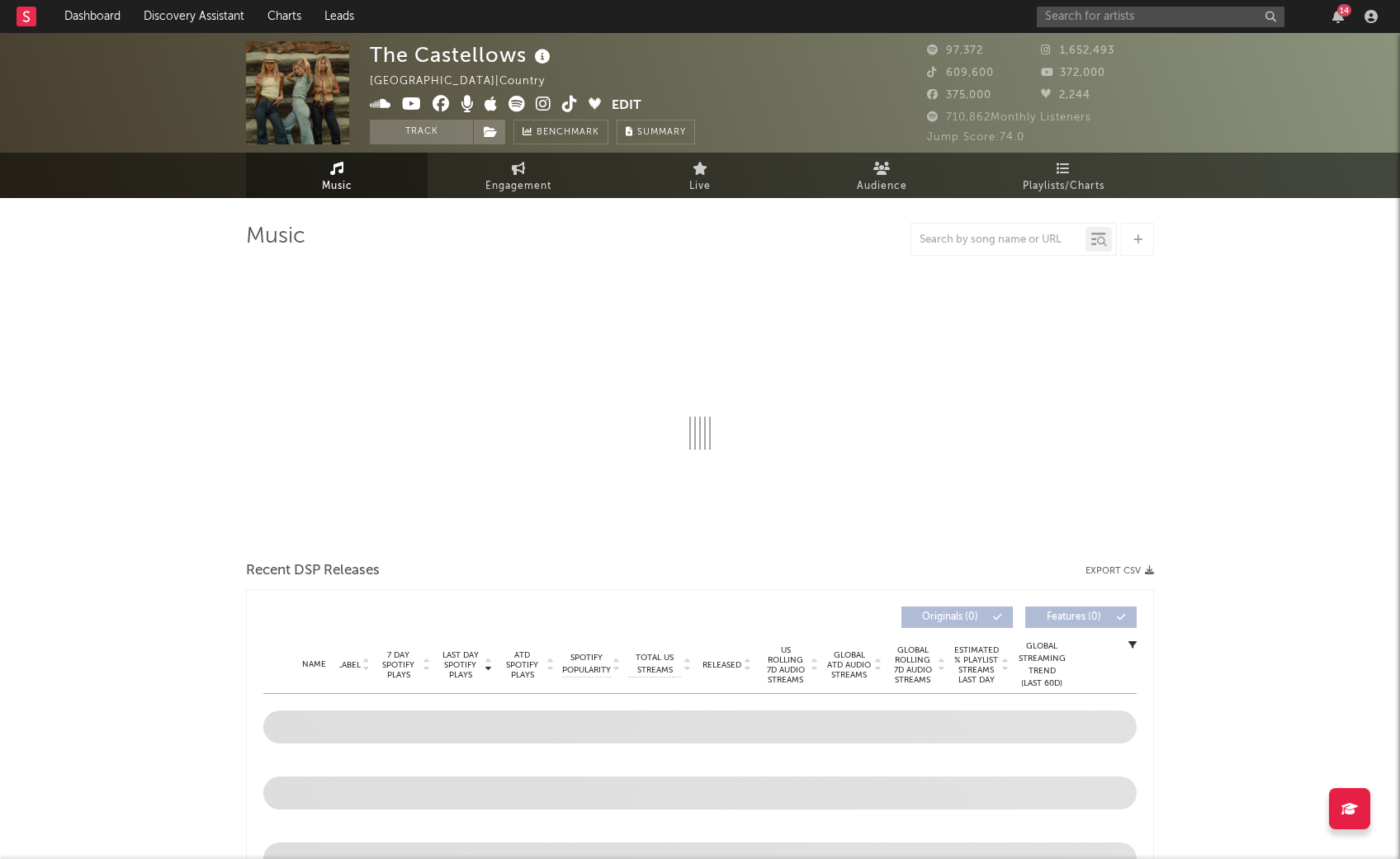
select select "6m"
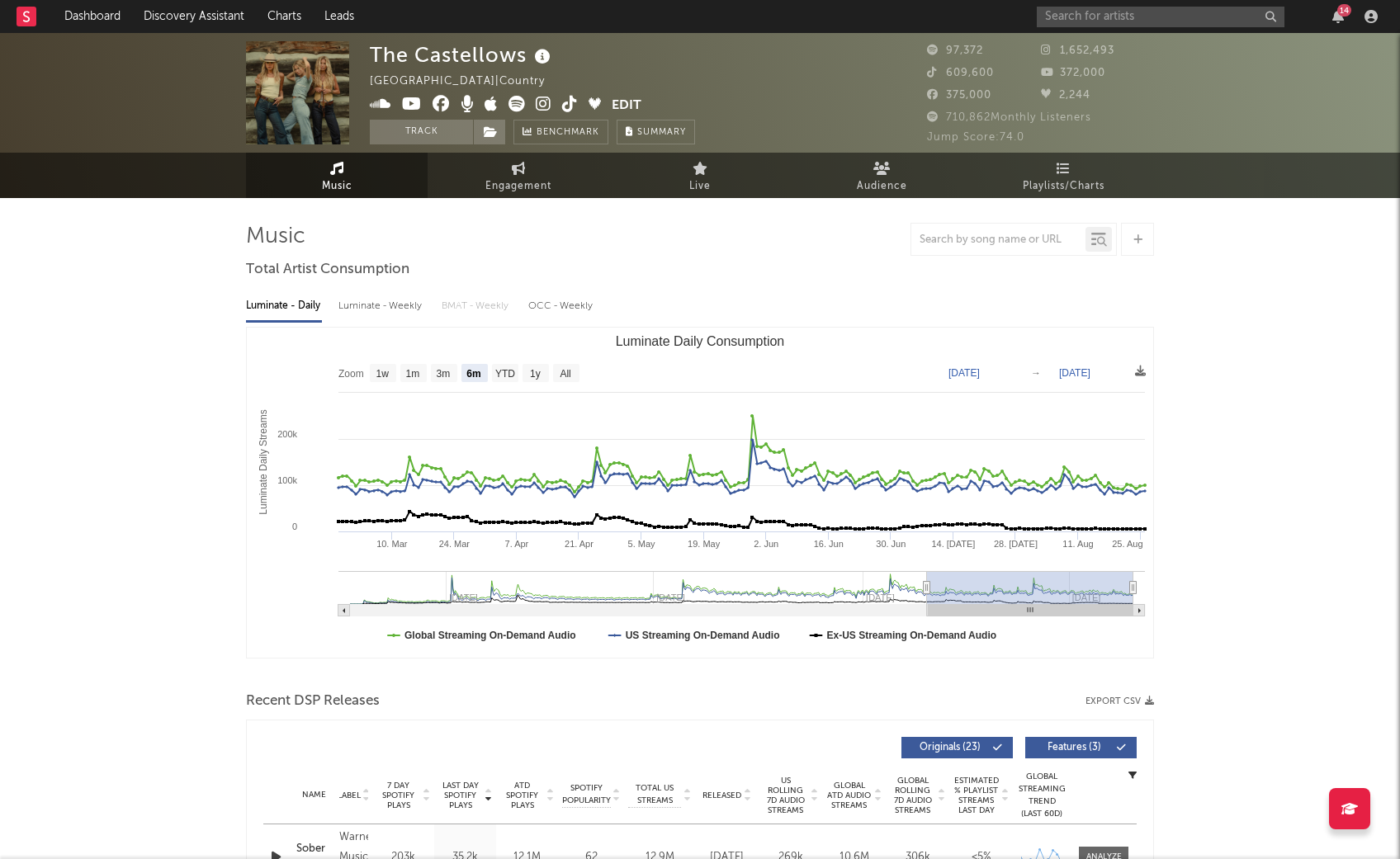
click at [387, 301] on div "Luminate - Weekly" at bounding box center [382, 306] width 87 height 28
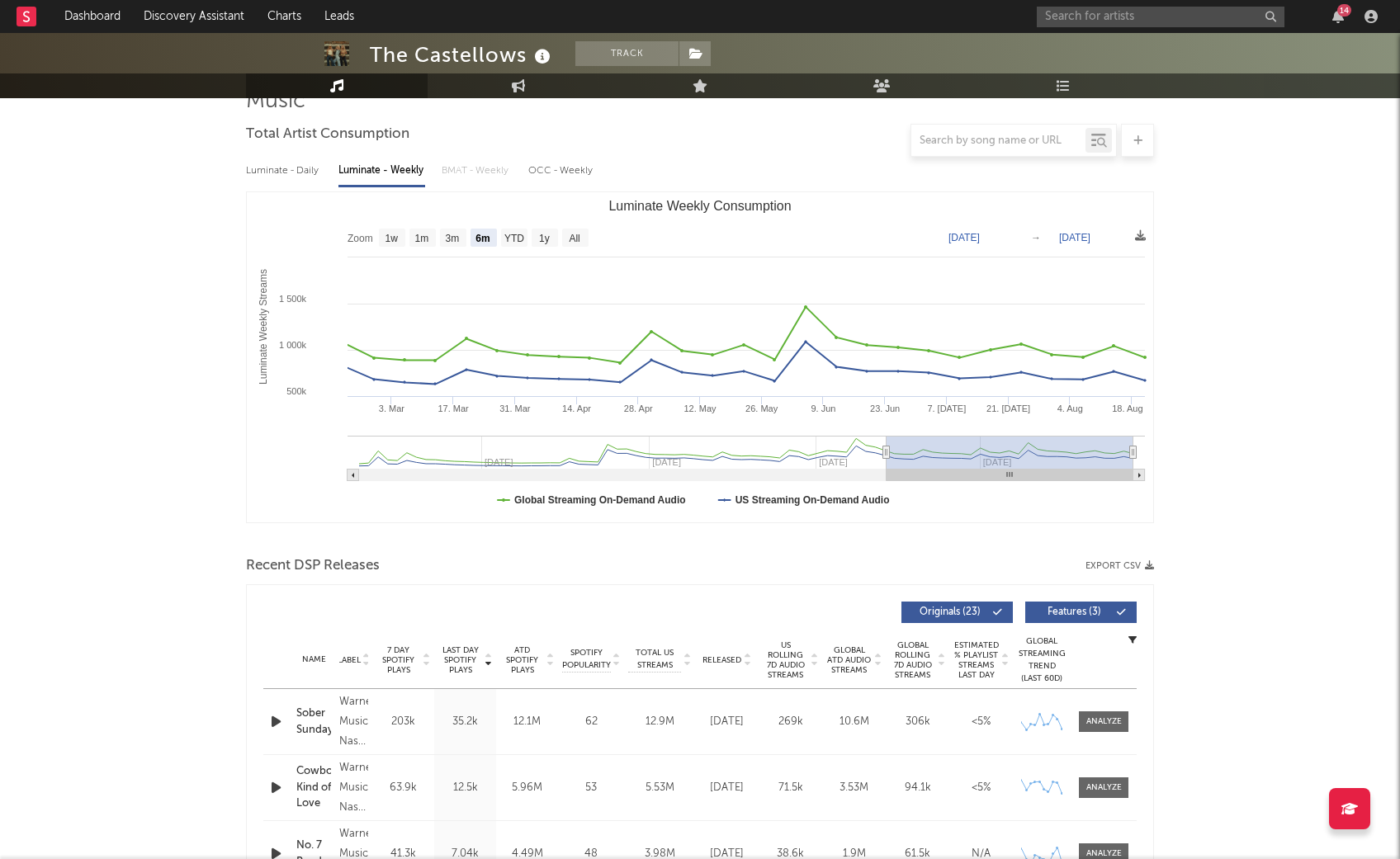
scroll to position [148, 0]
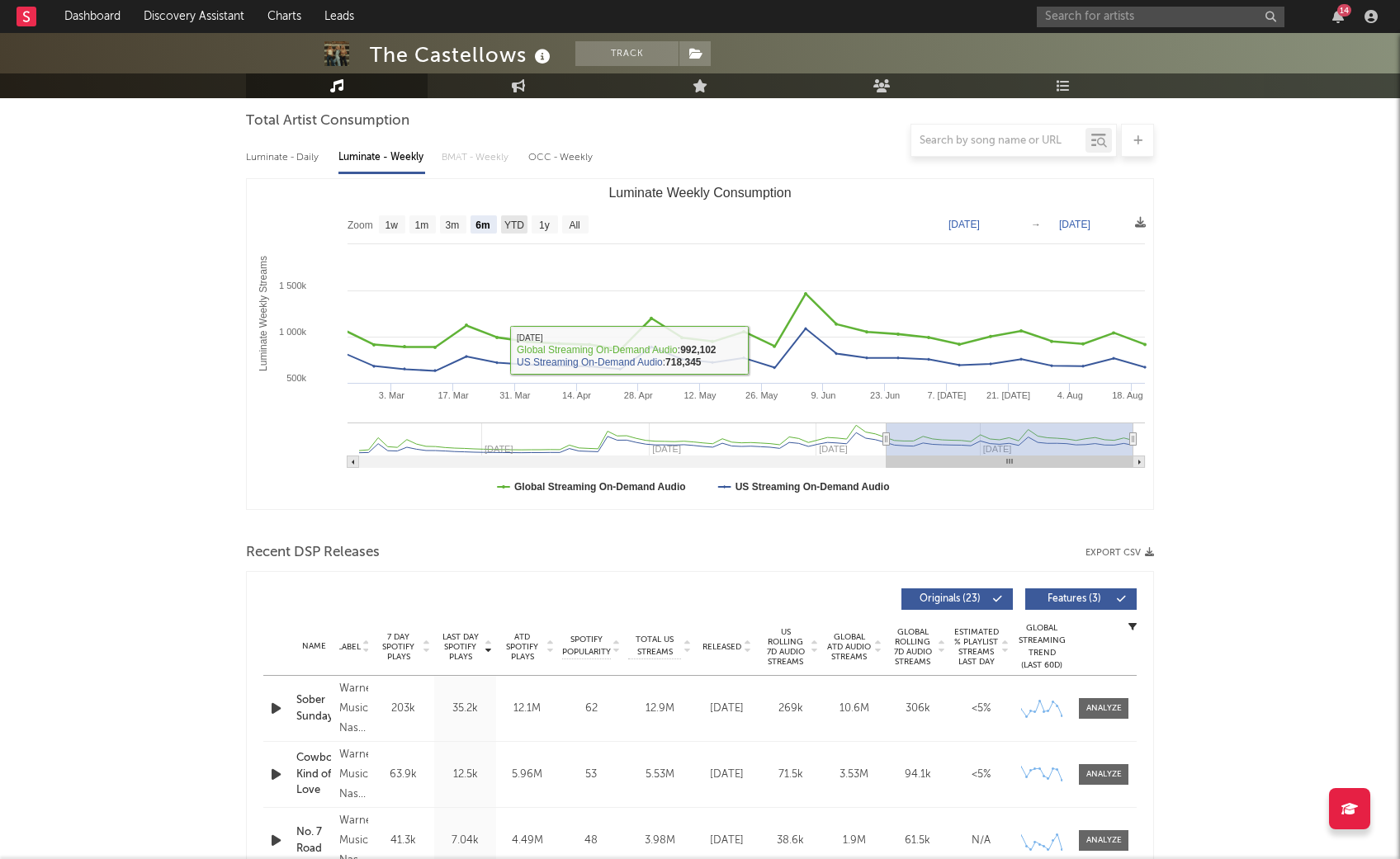
click at [517, 226] on text "YTD" at bounding box center [514, 225] width 19 height 11
select select "YTD"
type input "[DATE]"
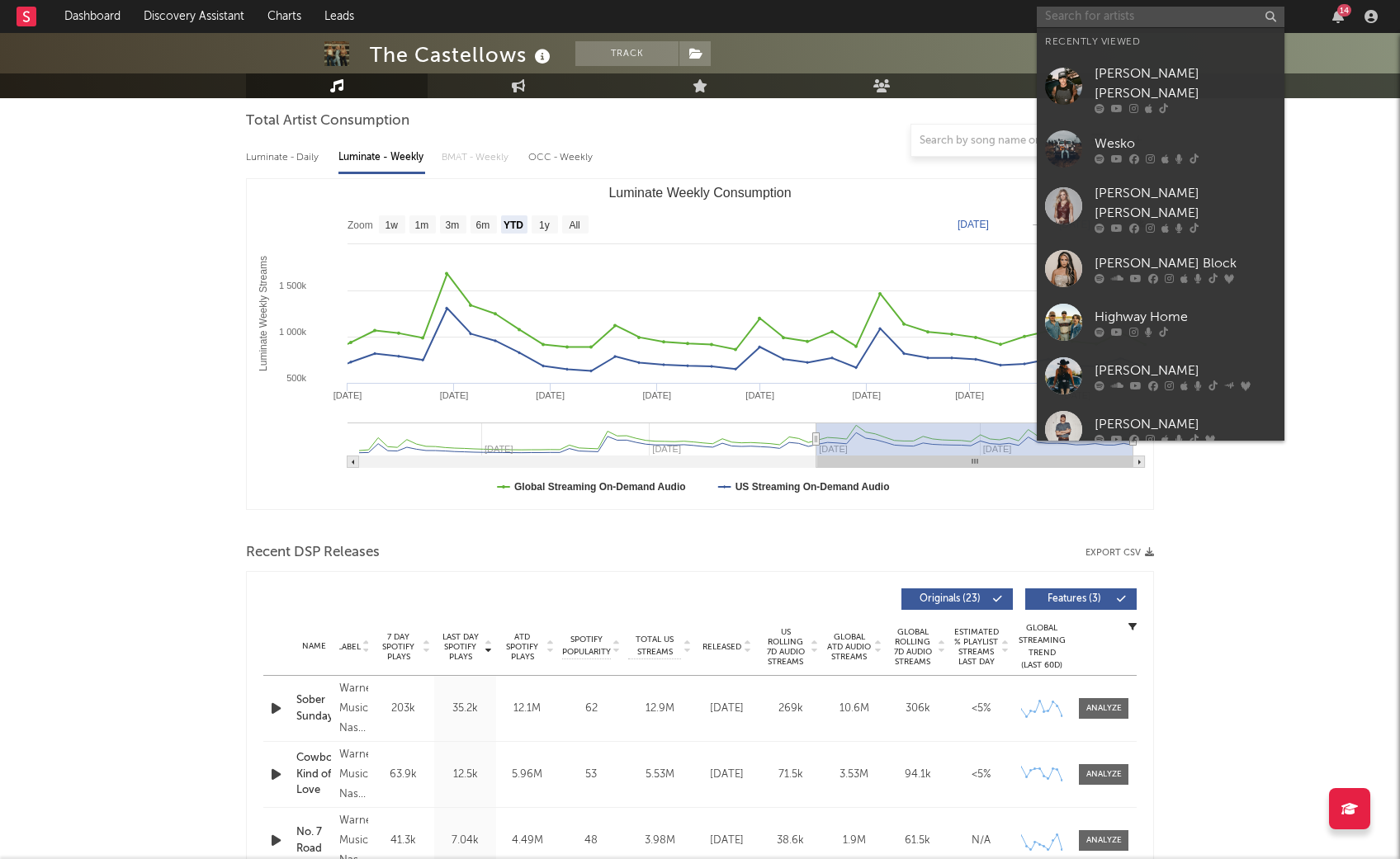
click at [1120, 19] on input "text" at bounding box center [1160, 17] width 248 height 20
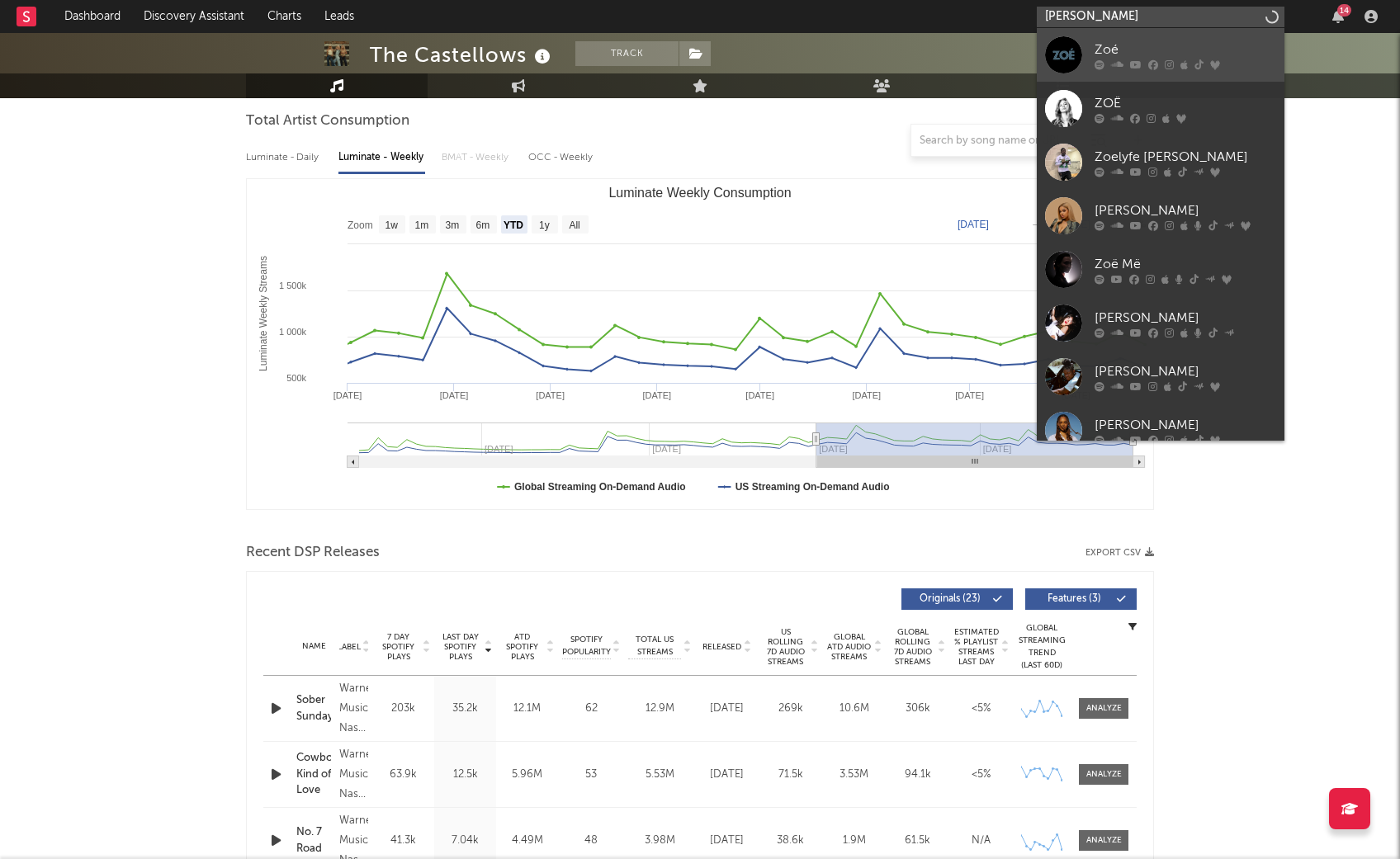
scroll to position [1, 0]
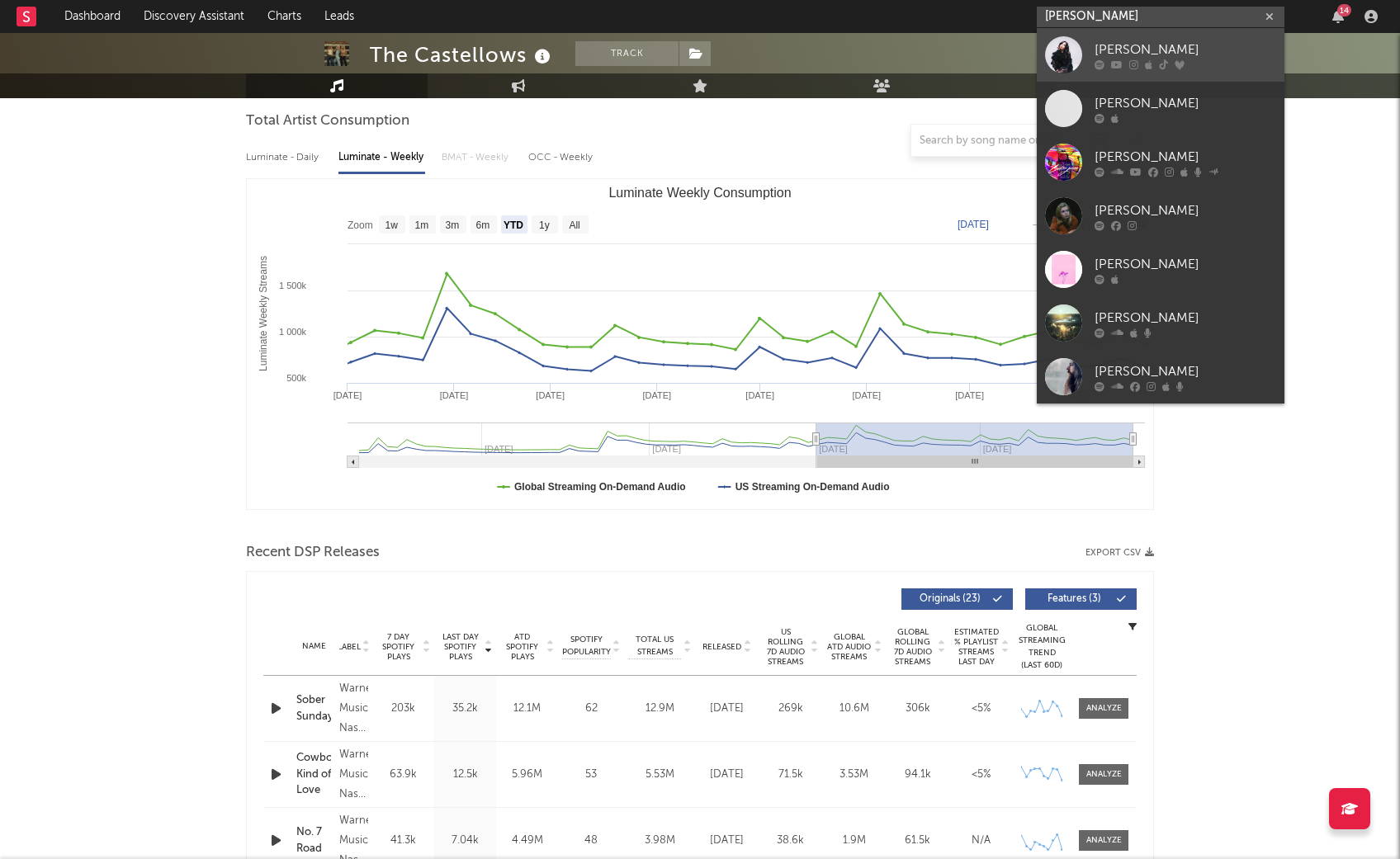
type input "[PERSON_NAME]"
click at [1209, 49] on div "[PERSON_NAME]" at bounding box center [1186, 49] width 182 height 19
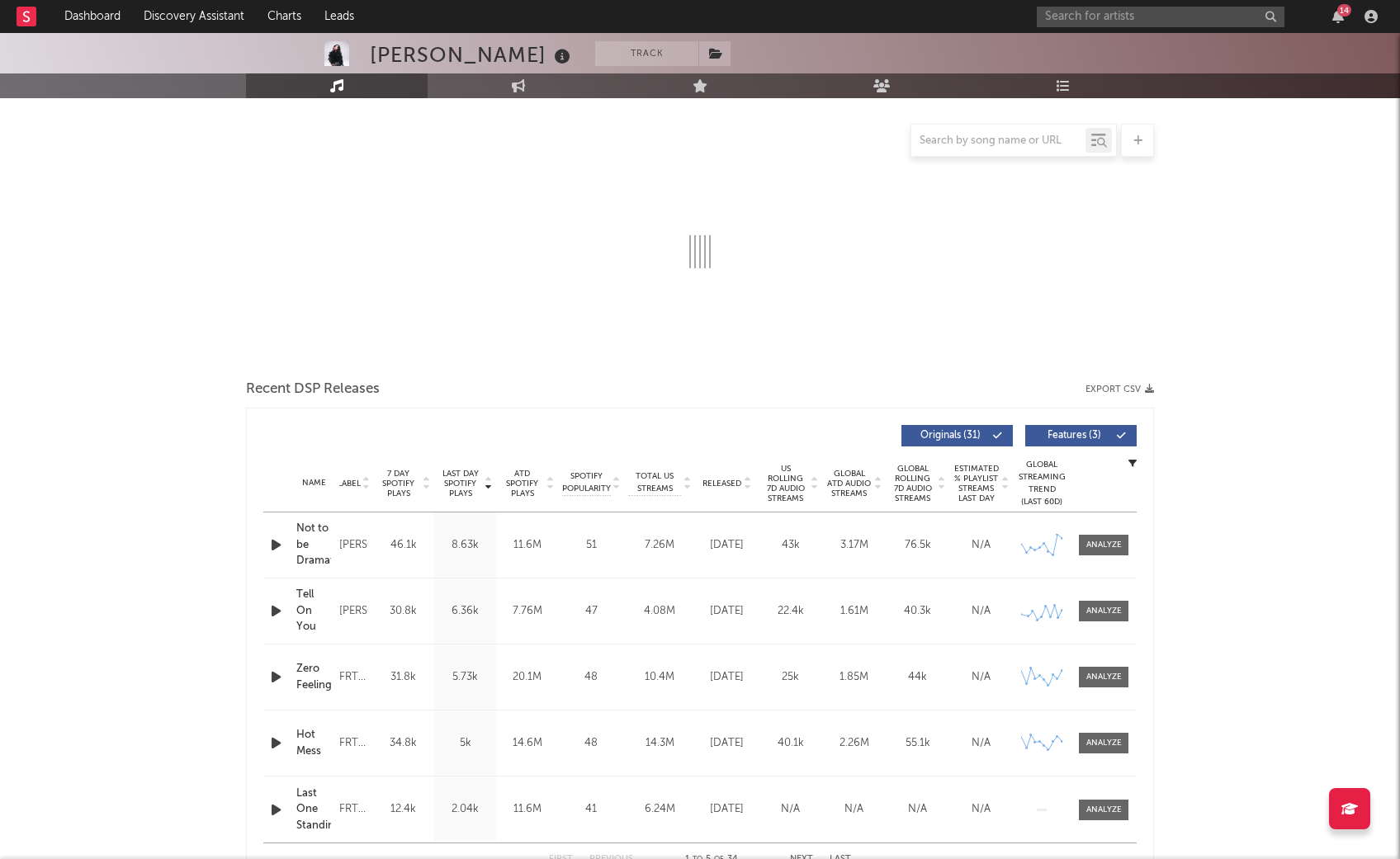
select select "6m"
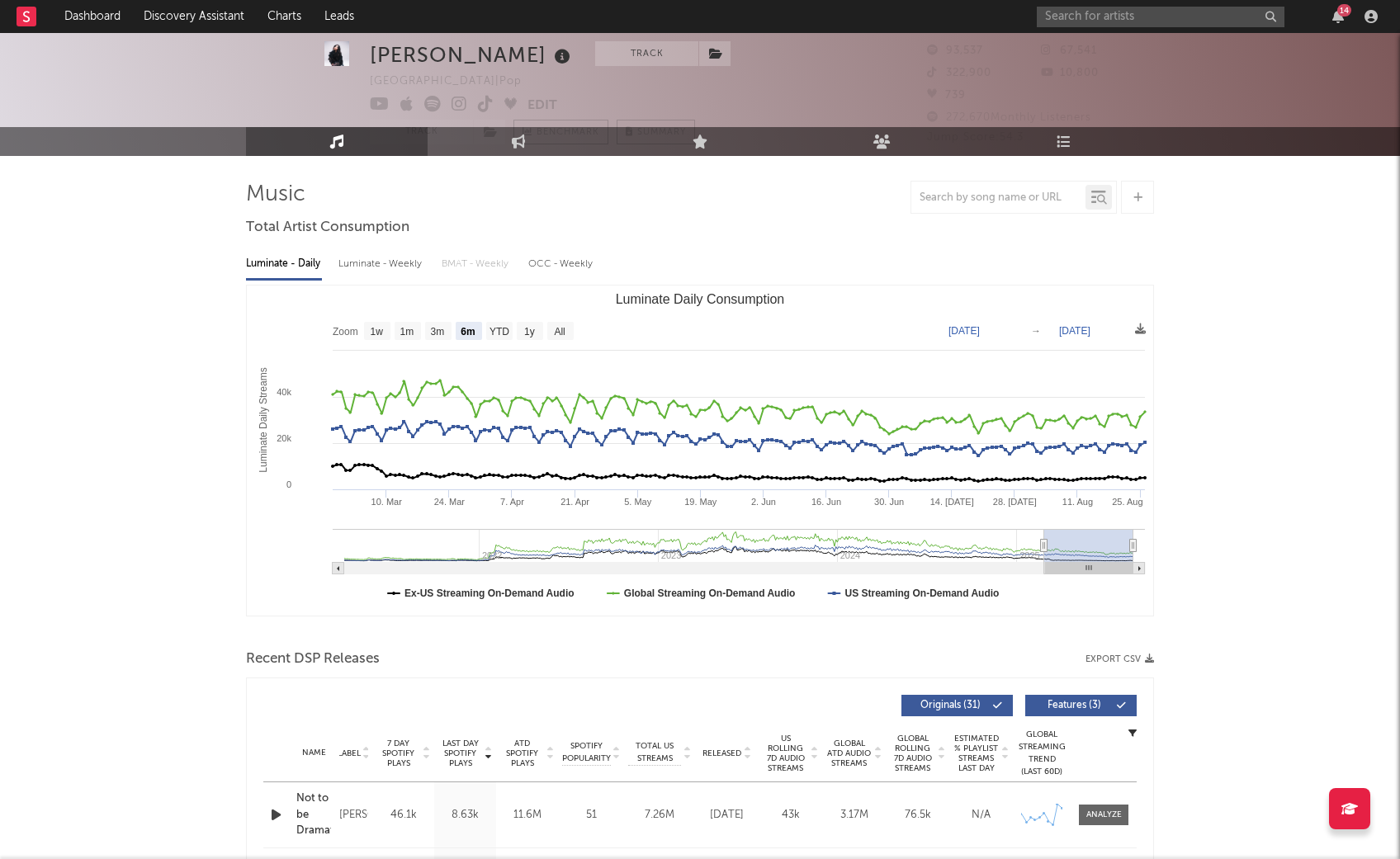
scroll to position [39, 0]
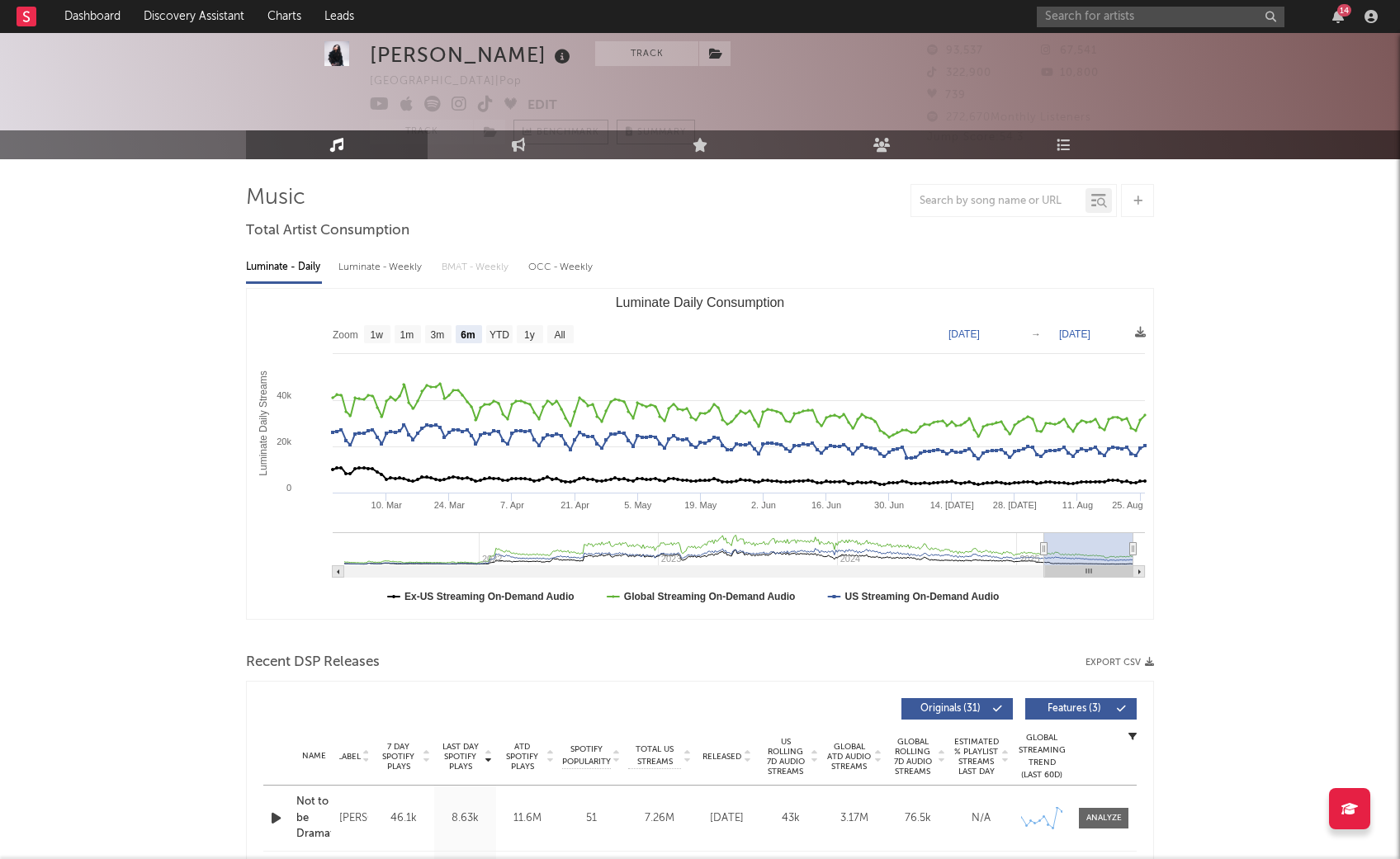
click at [375, 268] on div "Luminate - Weekly" at bounding box center [382, 267] width 87 height 28
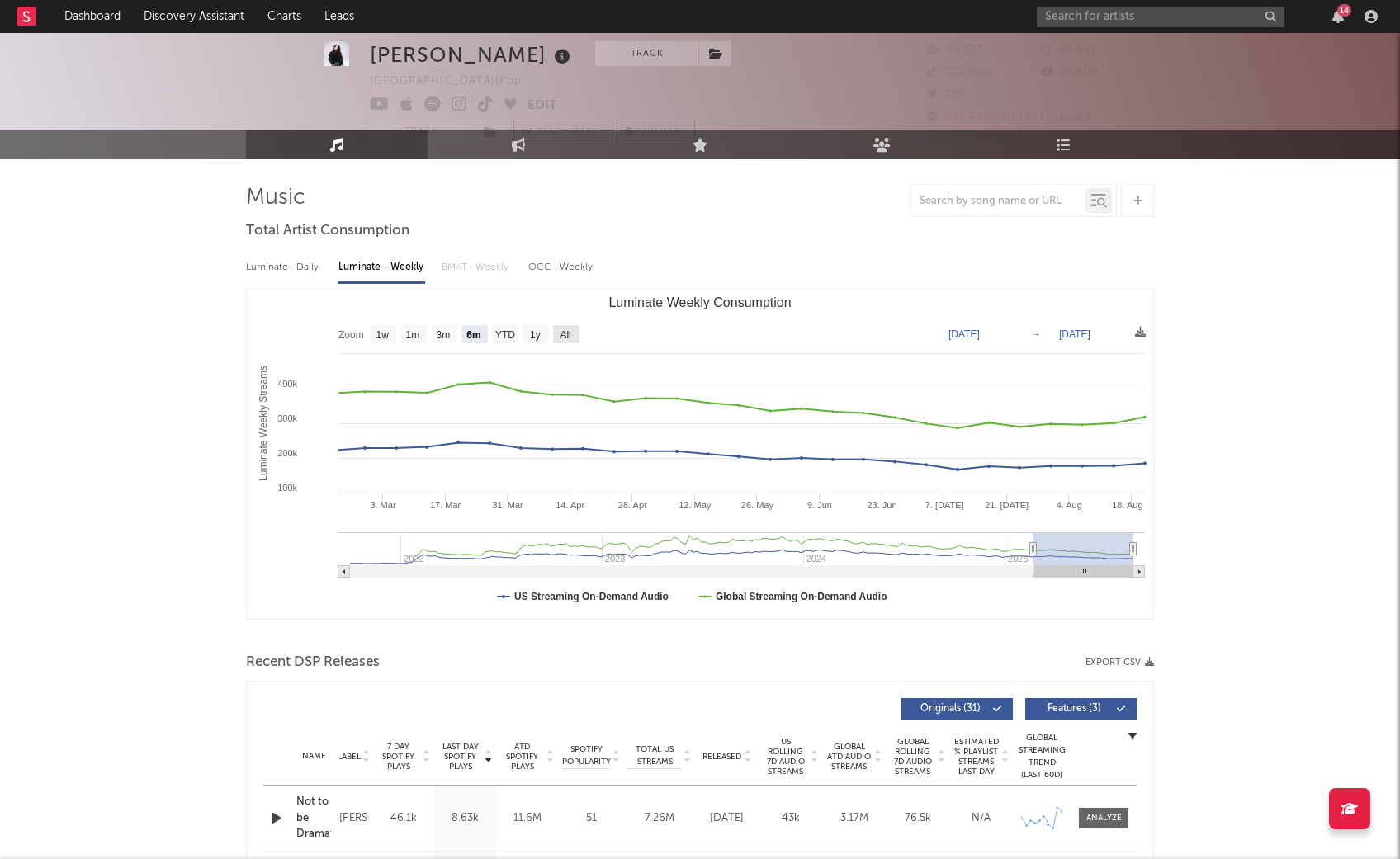
click at [566, 335] on text "All" at bounding box center [566, 335] width 11 height 11
select select "All"
type input "[DATE]"
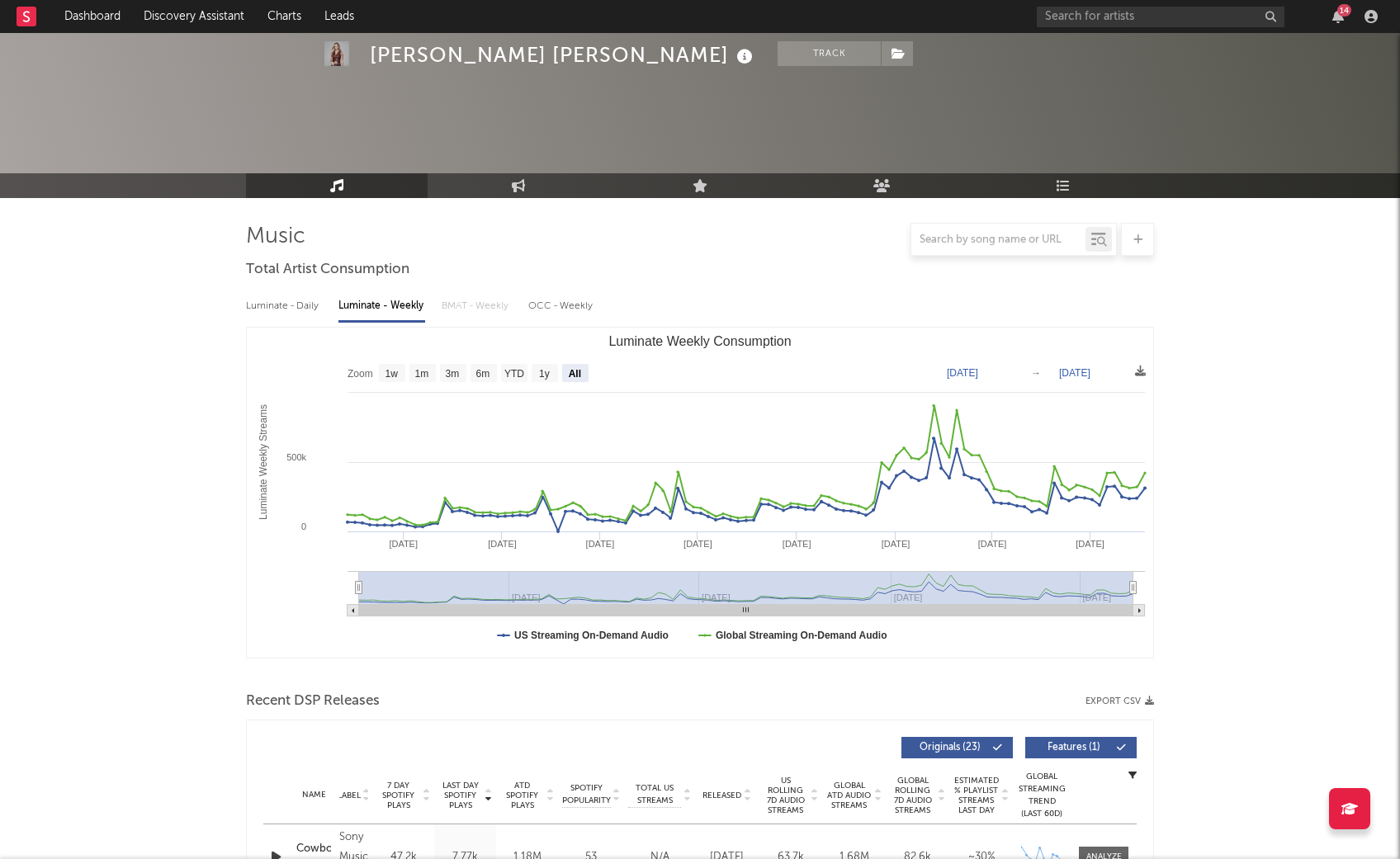
select select "All"
